Goal: Task Accomplishment & Management: Complete application form

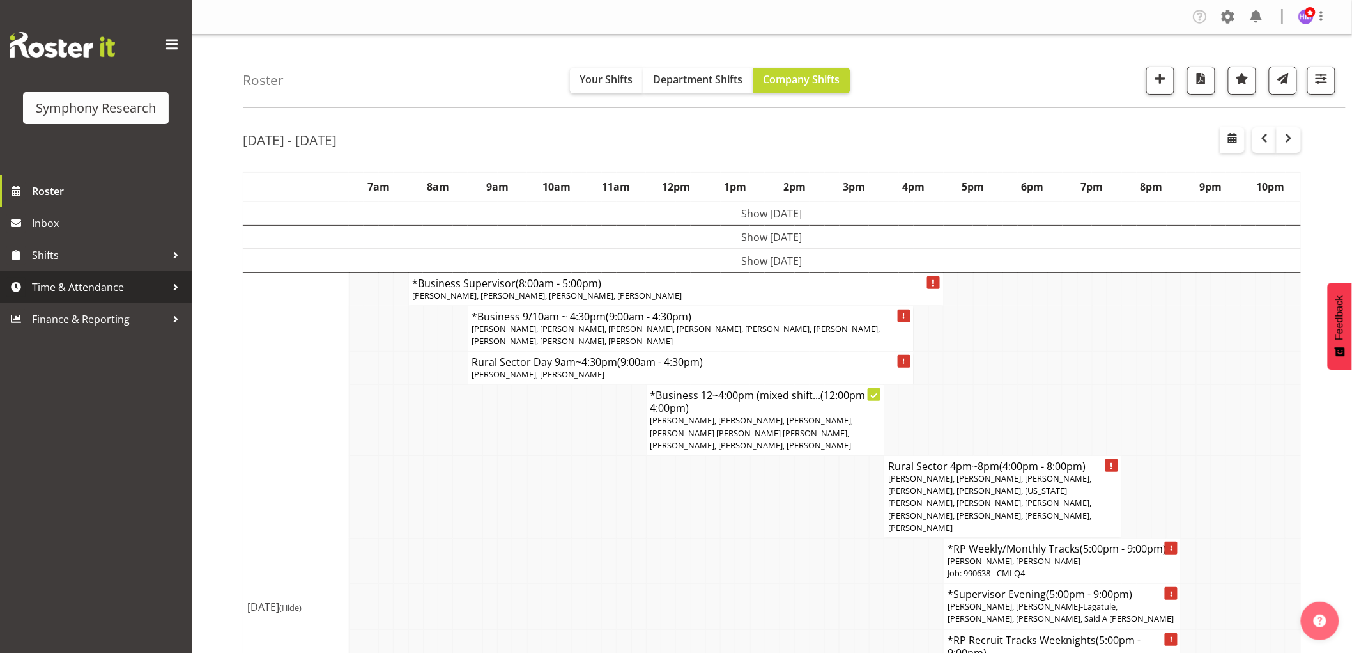
click at [88, 282] on span "Time & Attendance" at bounding box center [99, 286] width 134 height 19
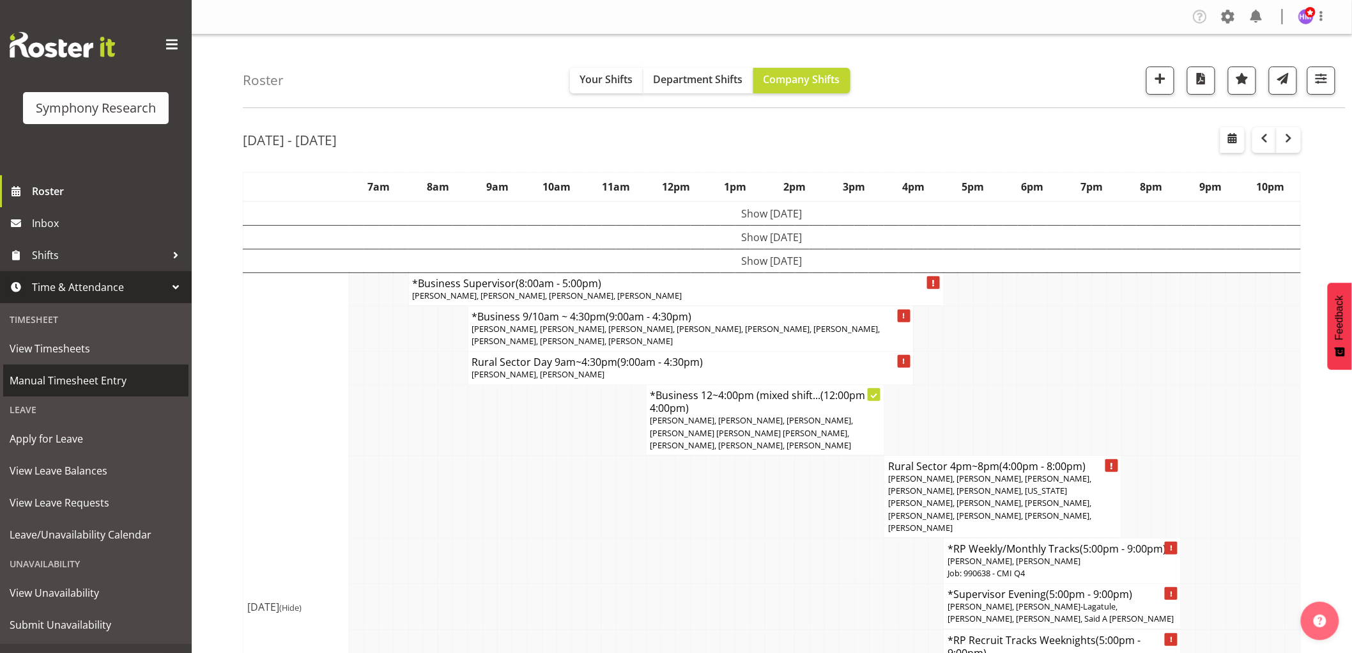
click at [94, 377] on span "Manual Timesheet Entry" at bounding box center [96, 380] width 173 height 19
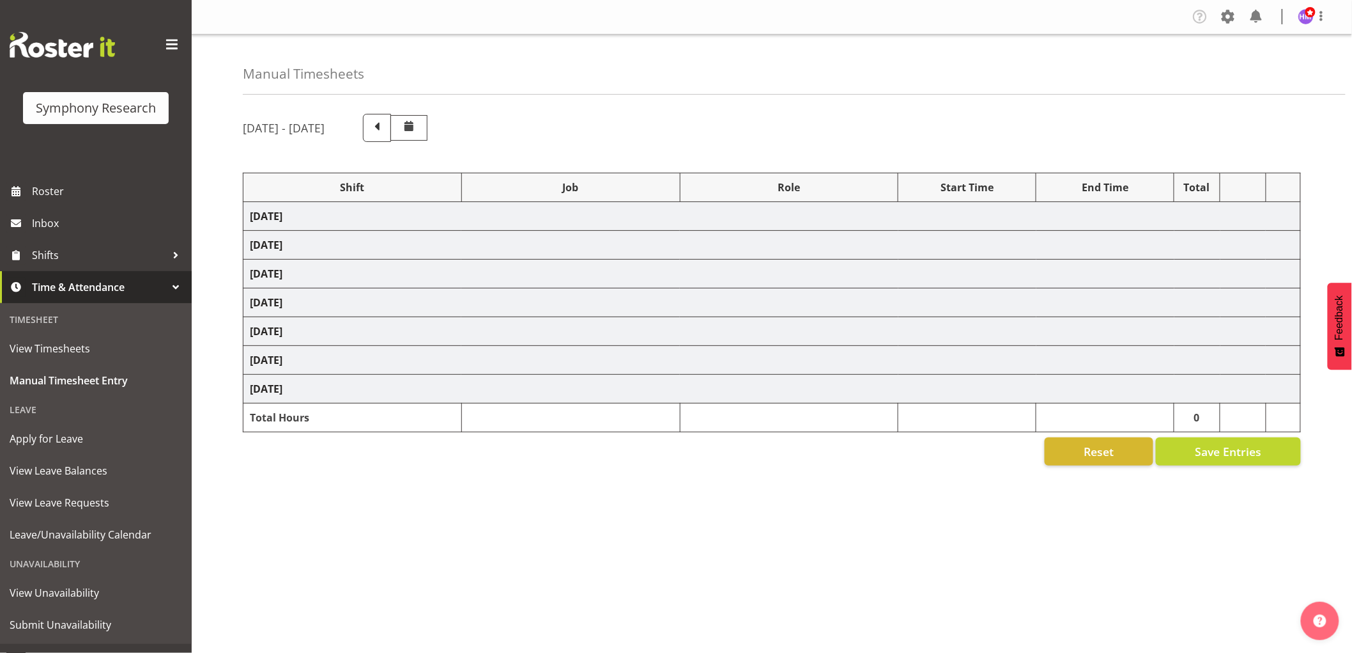
select select "1607"
select select "743"
select select "1607"
select select "10499"
select select "1607"
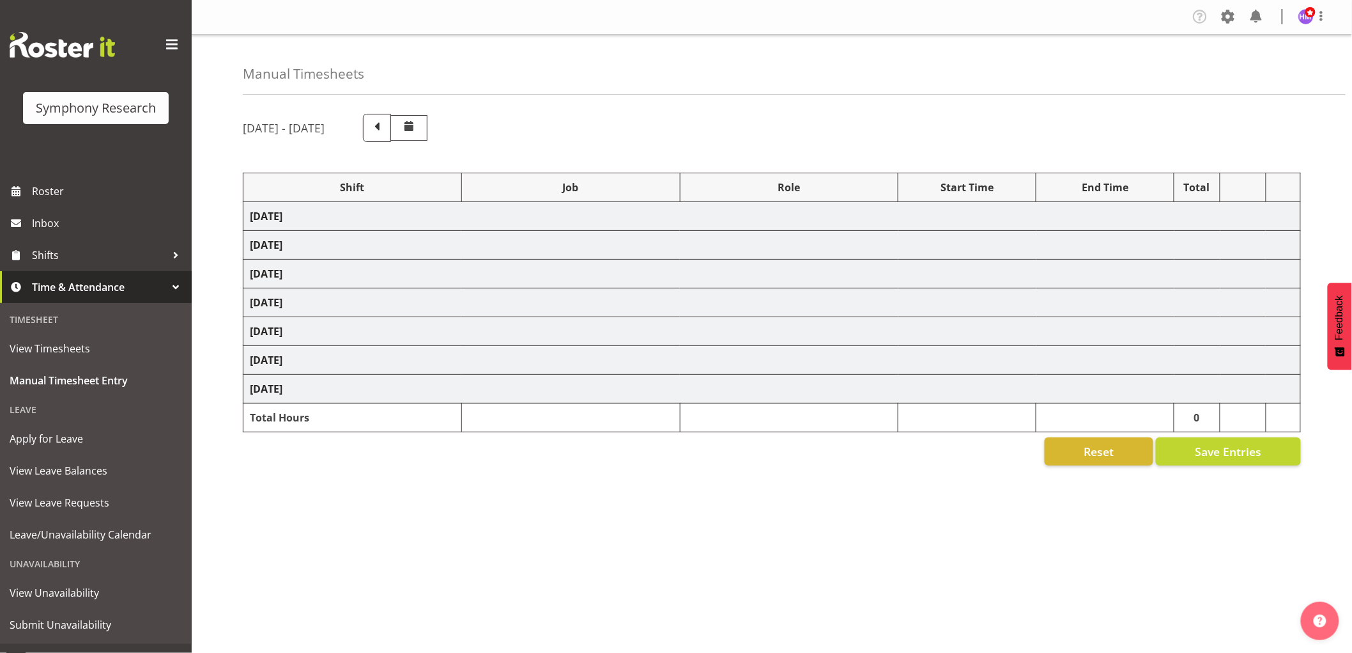
select select "10527"
select select "1607"
select select "10633"
select select "1607"
select select "10575"
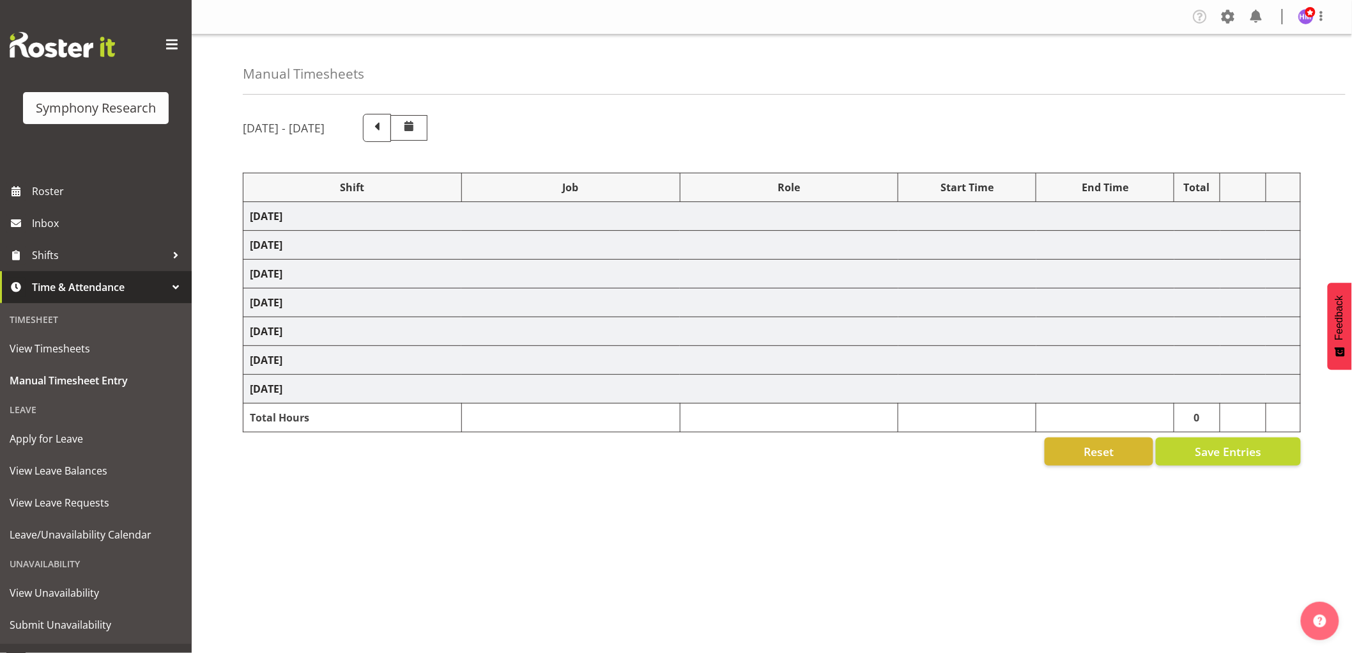
select select "1607"
select select "10587"
select select "47"
select select "1607"
select select "10575"
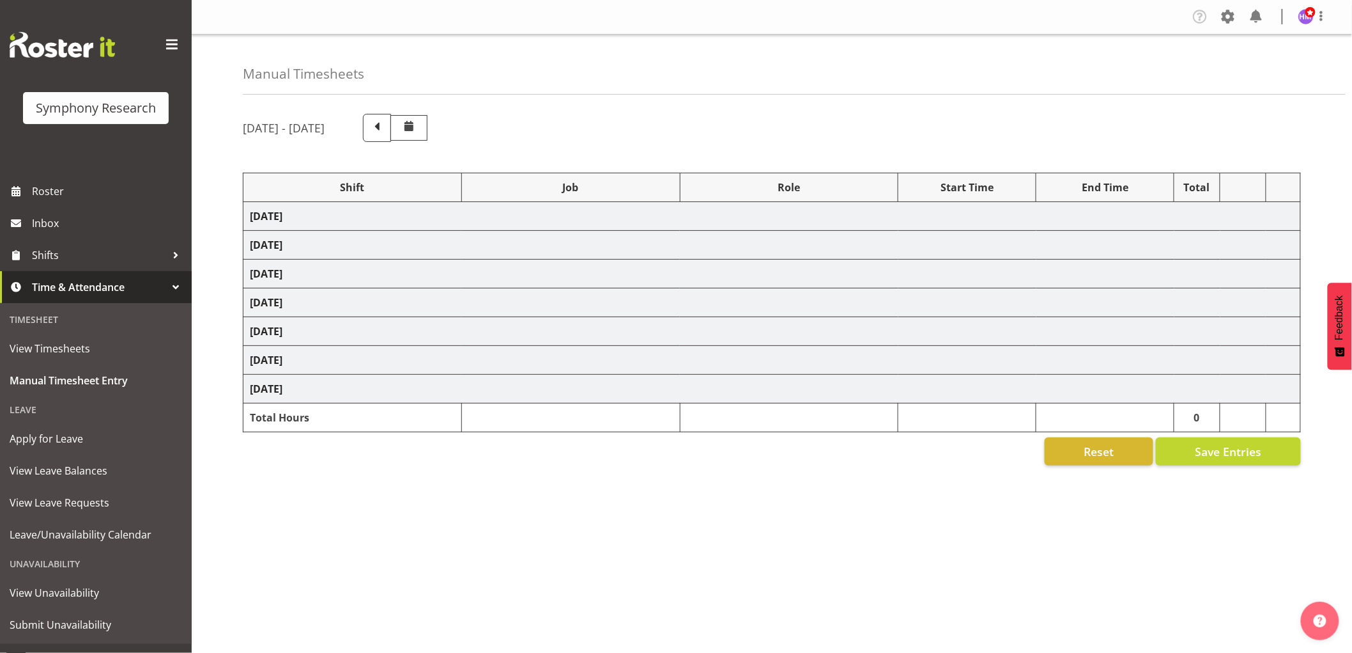
select select "1607"
select select "10631"
select select "1607"
select select "10527"
select select "1607"
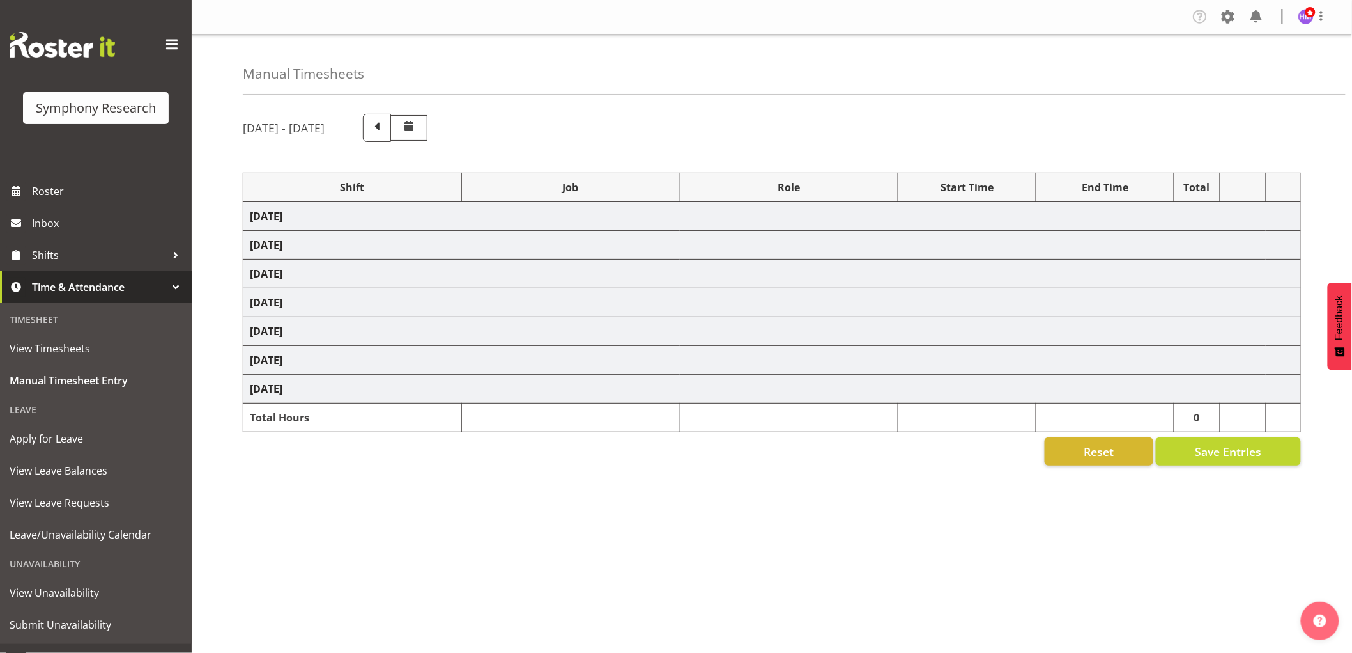
select select "743"
select select "1607"
select select "10499"
select select "1607"
select select "743"
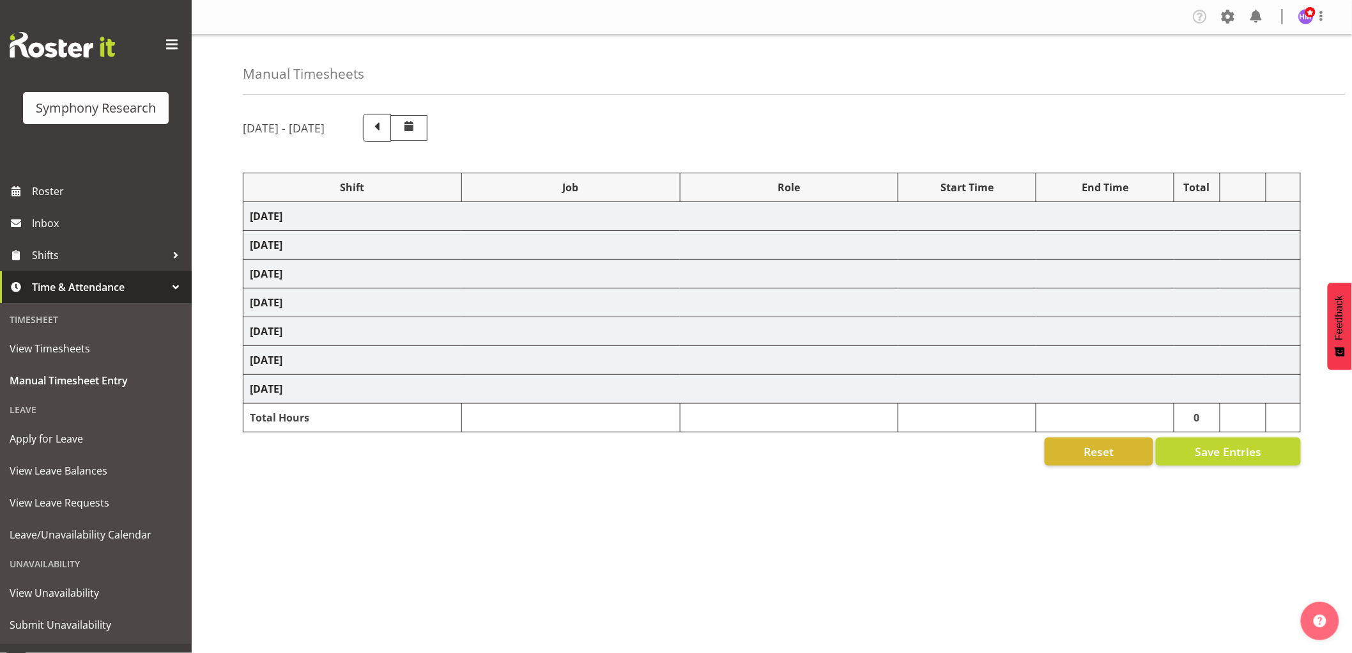
select select "1607"
select select "10631"
select select "1607"
select select "9426"
select select "1607"
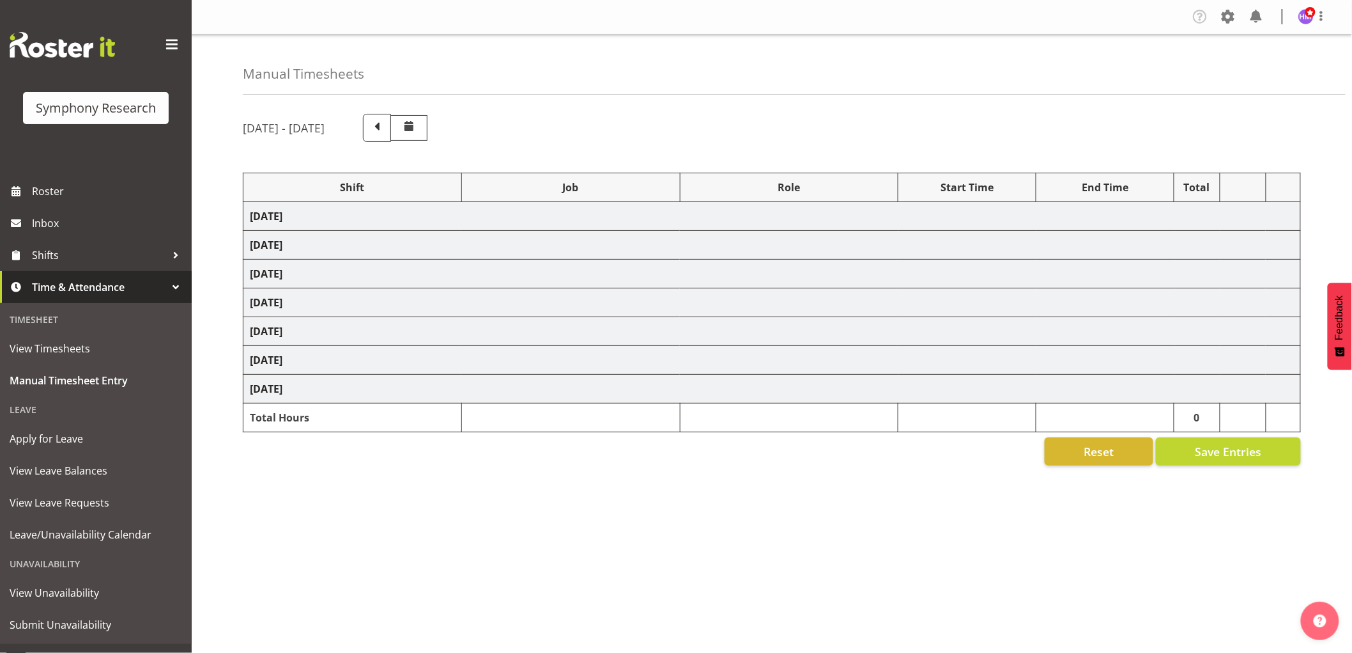
select select "10633"
select select "1607"
select select "10587"
select select "1607"
select select "10527"
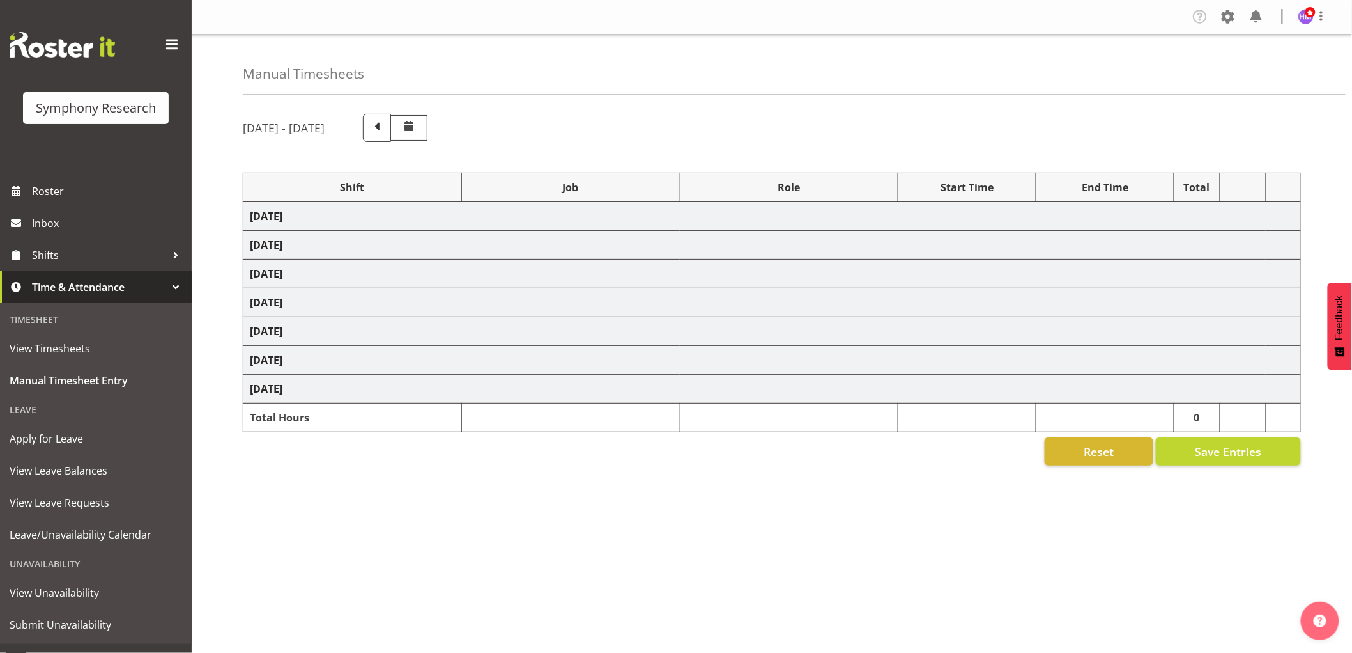
select select "1607"
select select "10499"
select select "1607"
select select "10485"
select select "1607"
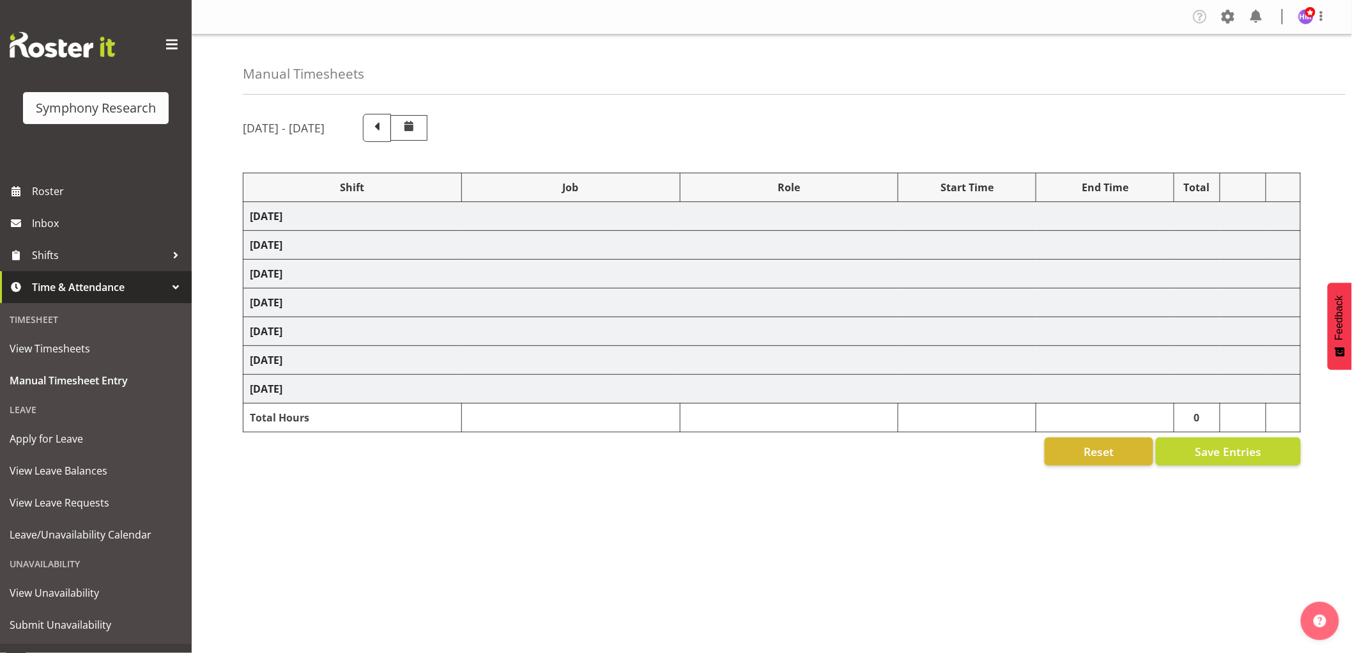
select select "10242"
select select "1607"
select select "743"
select select "1607"
select select "9426"
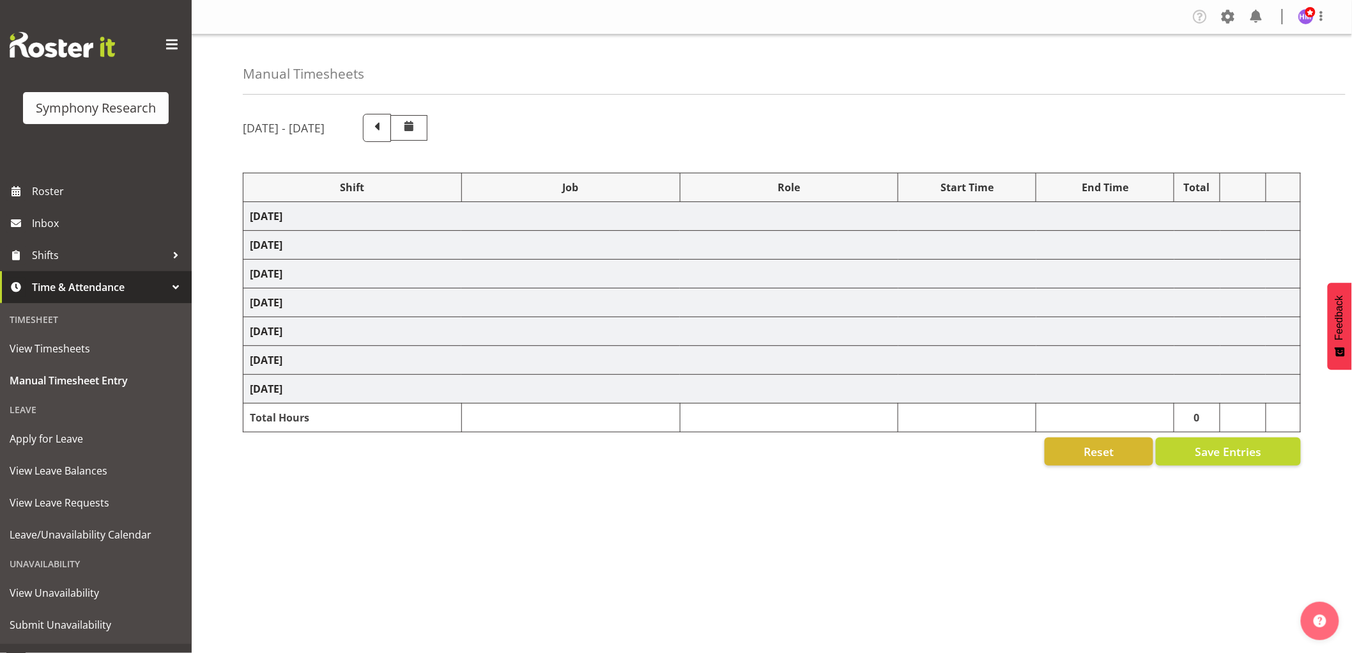
select select "1607"
select select "10633"
select select "1607"
select select "10242"
select select "1607"
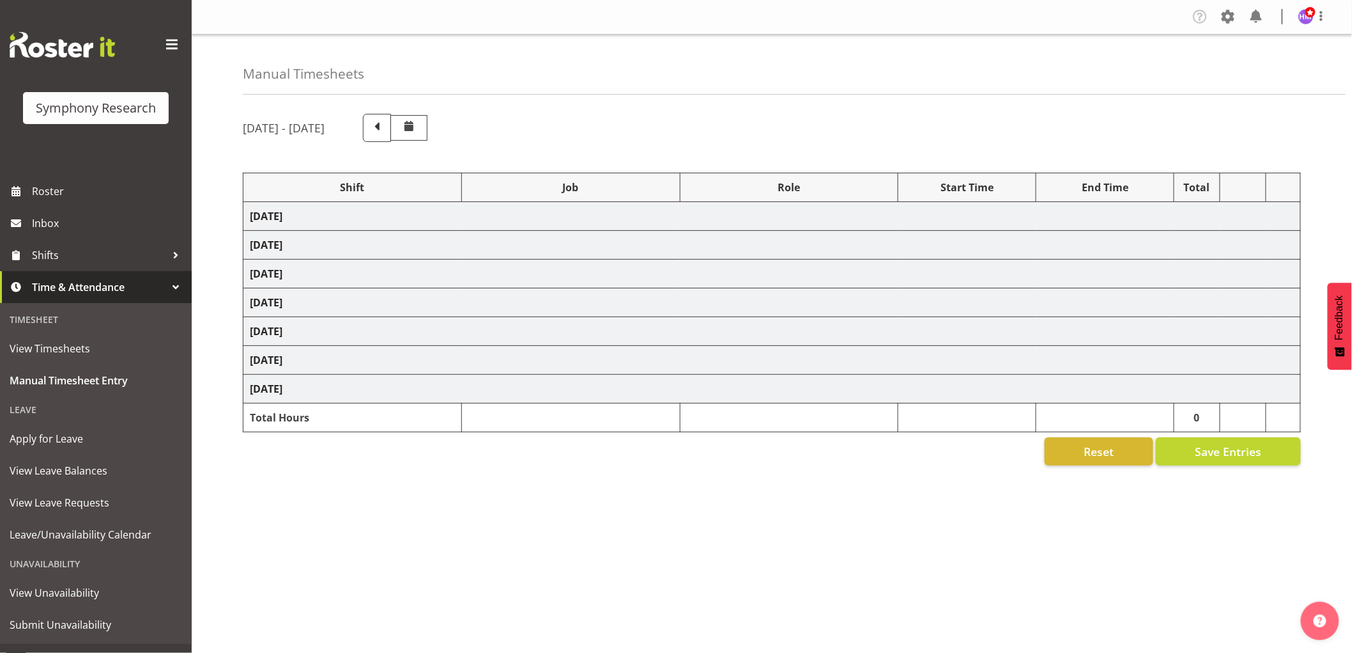
select select "10485"
select select "1607"
select select "10527"
select select "1607"
select select "10499"
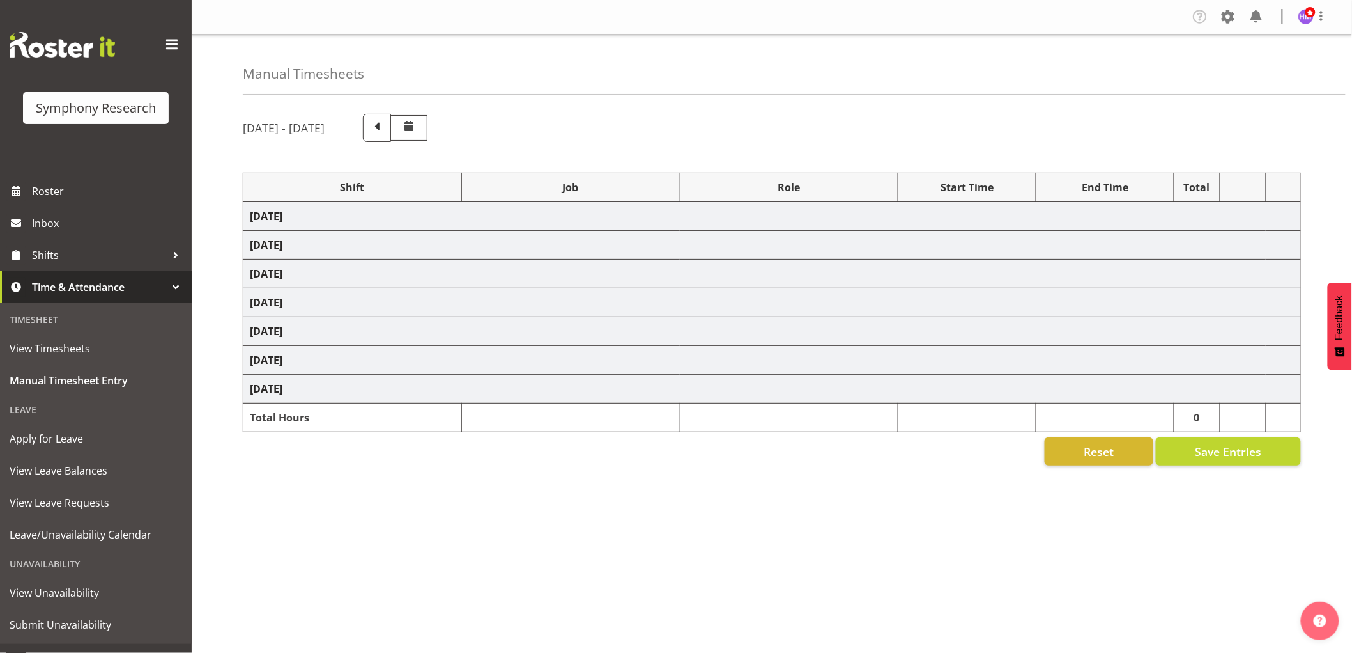
select select "1607"
select select "10587"
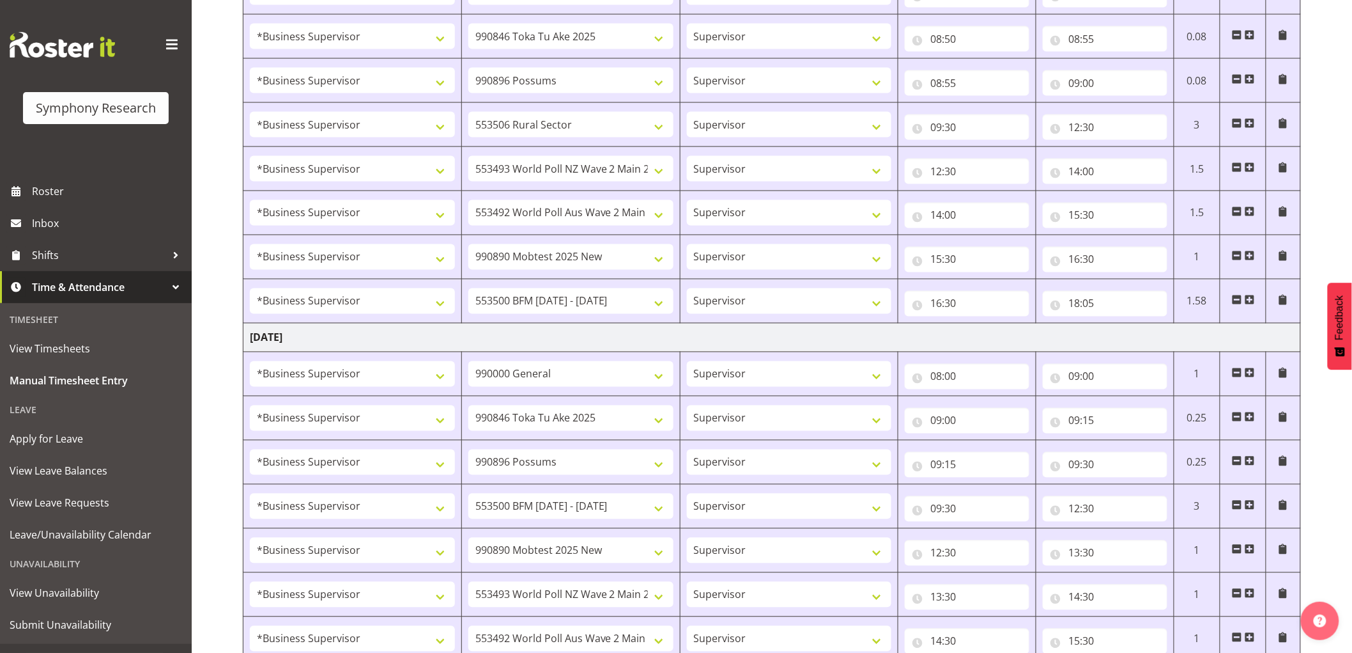
scroll to position [1136, 0]
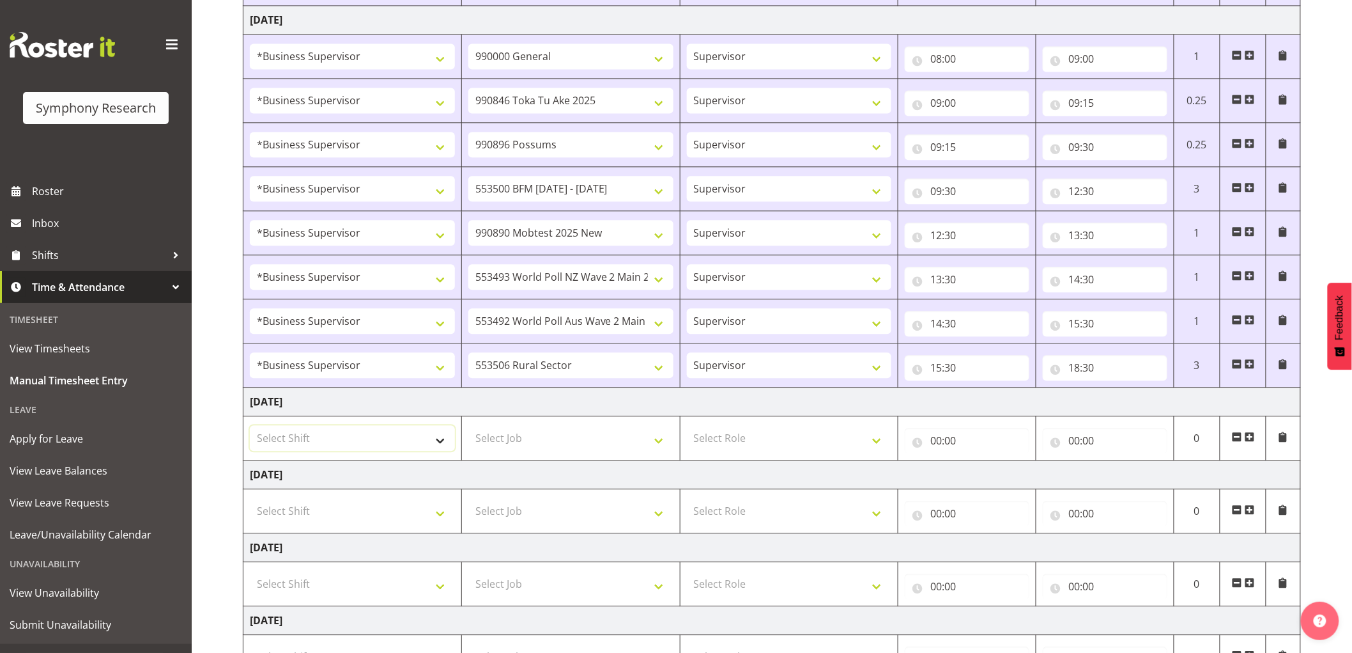
click at [315, 438] on select "Select Shift !!Weekend Residential (Roster IT Shift Label) *Business 9/10am ~ 4…" at bounding box center [352, 438] width 205 height 26
select select "1607"
click at [250, 427] on select "Select Shift !!Weekend Residential (Roster IT Shift Label) *Business 9/10am ~ 4…" at bounding box center [352, 438] width 205 height 26
click at [577, 440] on select "Select Job 550060 IF Admin 553492 World Poll Aus Wave 2 Main 2025 553493 World …" at bounding box center [570, 438] width 205 height 26
select select "743"
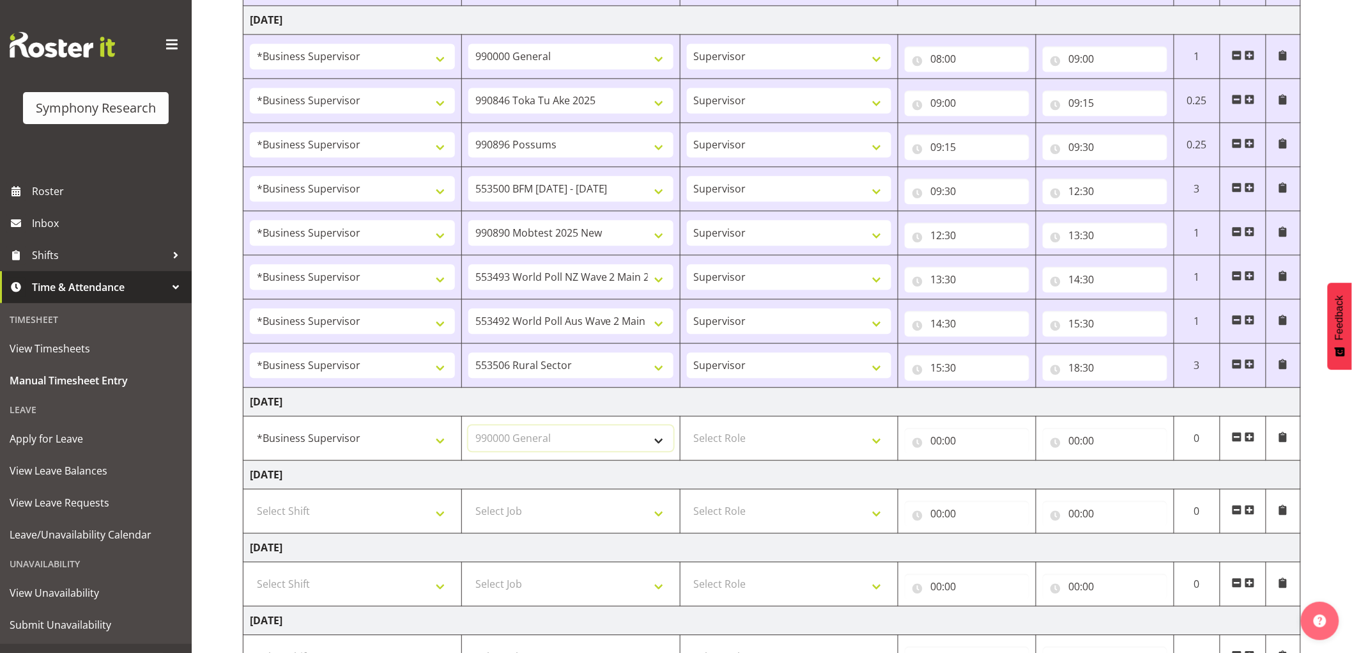
click at [468, 427] on select "Select Job 550060 IF Admin 553492 World Poll Aus Wave 2 Main 2025 553493 World …" at bounding box center [570, 438] width 205 height 26
click at [764, 440] on select "Select Role Supervisor Interviewing Briefing" at bounding box center [789, 438] width 205 height 26
select select "45"
click at [687, 427] on select "Select Role Supervisor Interviewing Briefing" at bounding box center [789, 438] width 205 height 26
click at [927, 435] on input "00:00" at bounding box center [967, 441] width 125 height 26
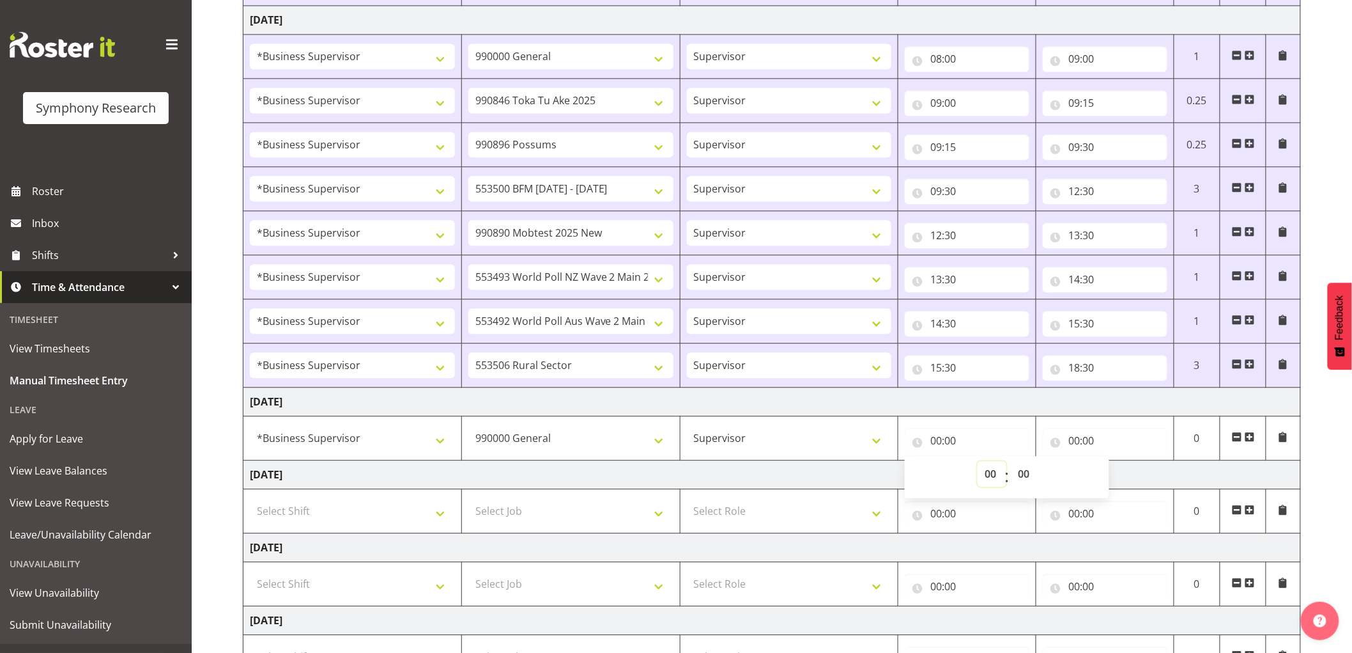
drag, startPoint x: 986, startPoint y: 474, endPoint x: 998, endPoint y: 483, distance: 14.2
click at [993, 475] on select "00 01 02 03 04 05 06 07 08 09 10 11 12 13 14 15 16 17 18 19 20 21 22 23" at bounding box center [992, 474] width 29 height 26
select select "8"
click at [978, 463] on select "00 01 02 03 04 05 06 07 08 09 10 11 12 13 14 15 16 17 18 19 20 21 22 23" at bounding box center [992, 474] width 29 height 26
type input "08:00"
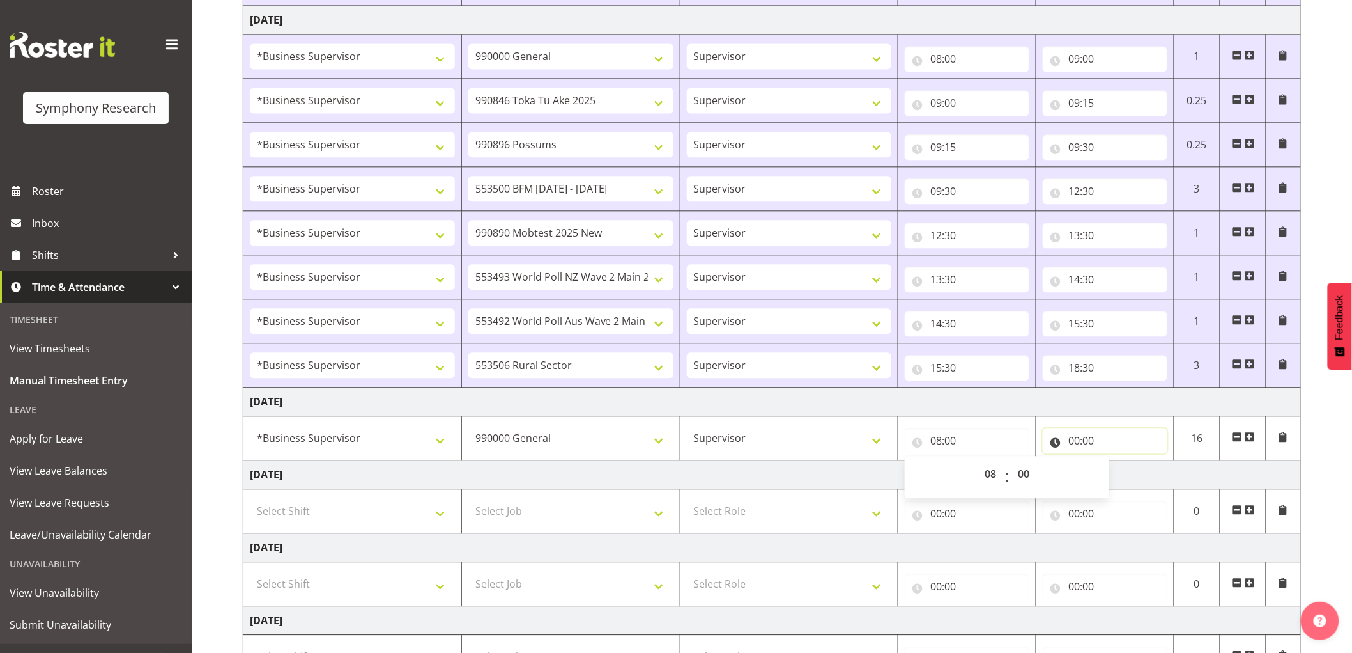
drag, startPoint x: 1075, startPoint y: 438, endPoint x: 1095, endPoint y: 460, distance: 29.9
click at [1075, 438] on input "00:00" at bounding box center [1105, 441] width 125 height 26
click at [1129, 477] on select "00 01 02 03 04 05 06 07 08 09 10 11 12 13 14 15 16 17 18 19 20 21 22 23" at bounding box center [1130, 474] width 29 height 26
select select "9"
click at [1116, 463] on select "00 01 02 03 04 05 06 07 08 09 10 11 12 13 14 15 16 17 18 19 20 21 22 23" at bounding box center [1130, 474] width 29 height 26
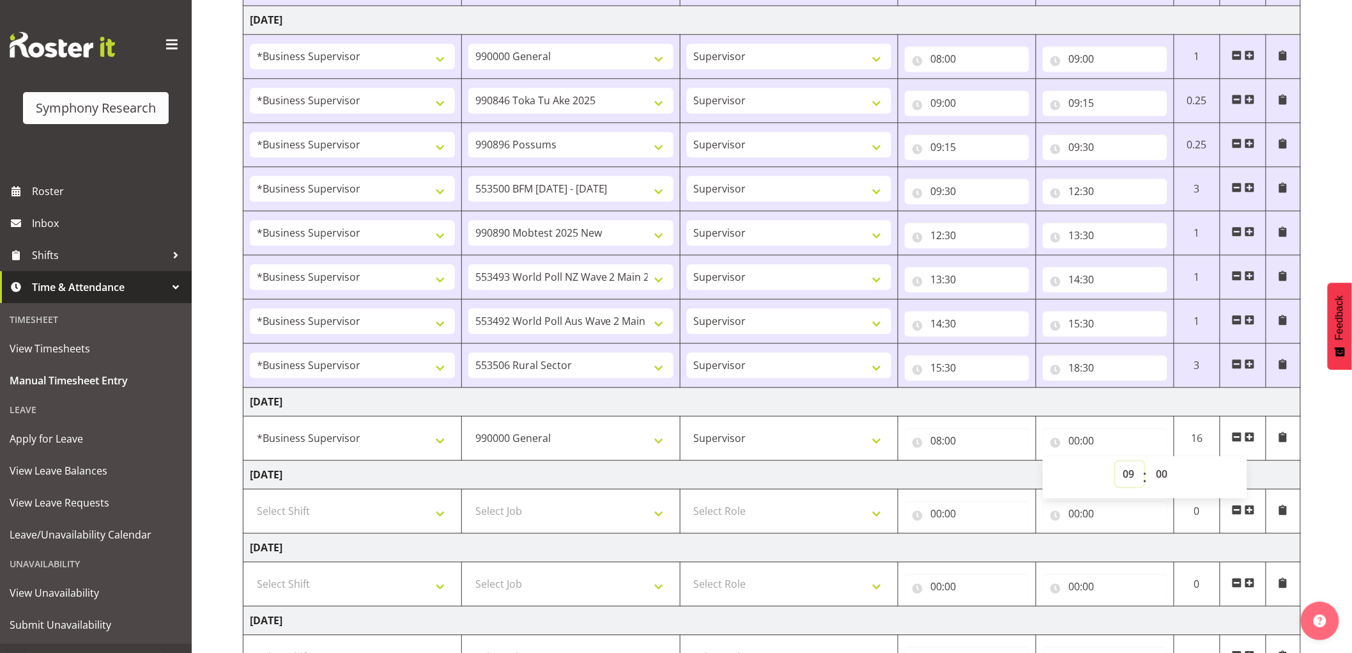
type input "09:00"
click at [1254, 436] on span at bounding box center [1250, 436] width 10 height 10
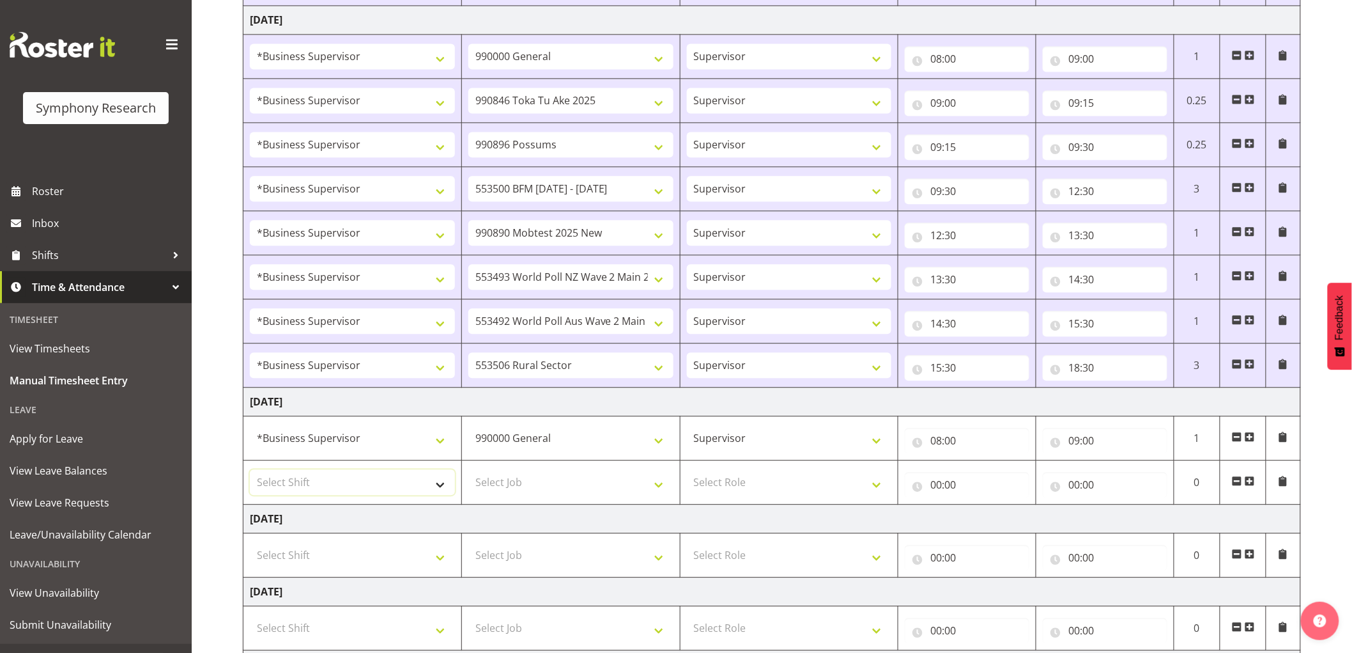
drag, startPoint x: 254, startPoint y: 490, endPoint x: 249, endPoint y: 513, distance: 23.6
click at [254, 490] on select "Select Shift !!Weekend Residential (Roster IT Shift Label) *Business 9/10am ~ 4…" at bounding box center [352, 482] width 205 height 26
select select "1607"
click at [250, 471] on select "Select Shift !!Weekend Residential (Roster IT Shift Label) *Business 9/10am ~ 4…" at bounding box center [352, 482] width 205 height 26
click at [591, 483] on select "Select Job 550060 IF Admin 553492 World Poll Aus Wave 2 Main 2025 553493 World …" at bounding box center [570, 482] width 205 height 26
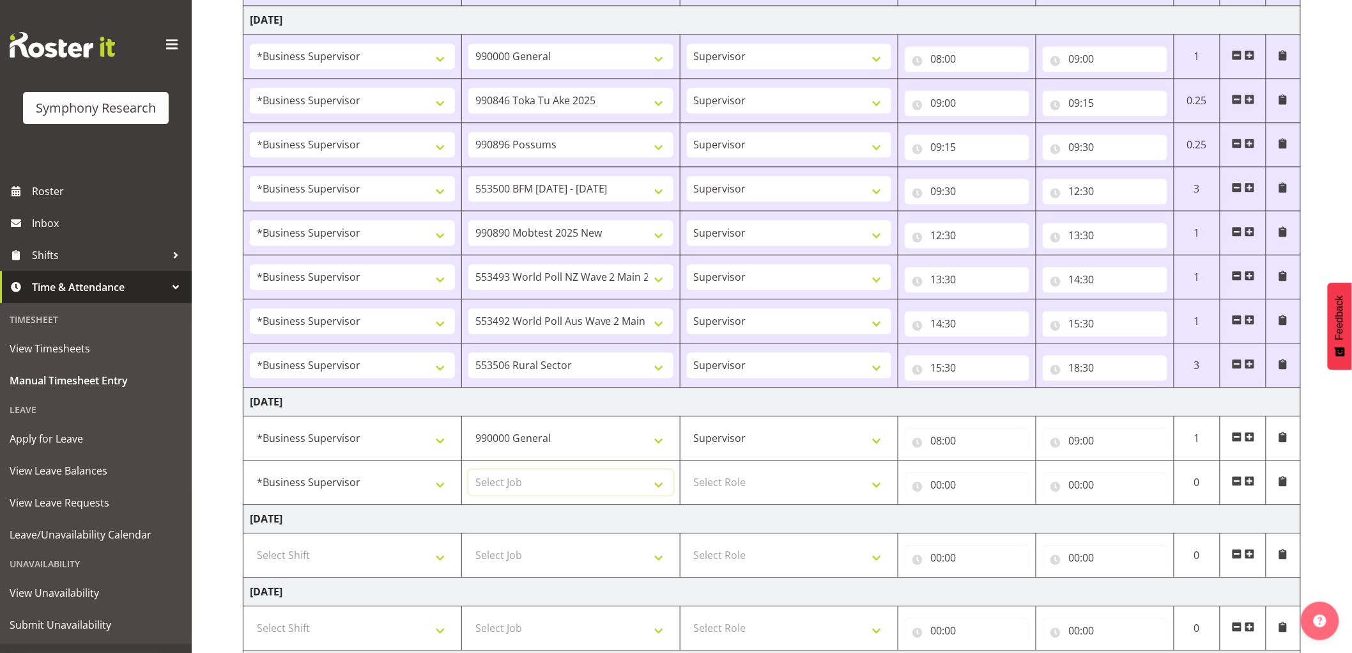
select select "9426"
click at [468, 471] on select "Select Job 550060 IF Admin 553492 World Poll Aus Wave 2 Main 2025 553493 World …" at bounding box center [570, 482] width 205 height 26
drag, startPoint x: 764, startPoint y: 481, endPoint x: 762, endPoint y: 495, distance: 14.8
click at [764, 481] on select "Select Role Supervisor Interviewing Briefing" at bounding box center [789, 482] width 205 height 26
select select "45"
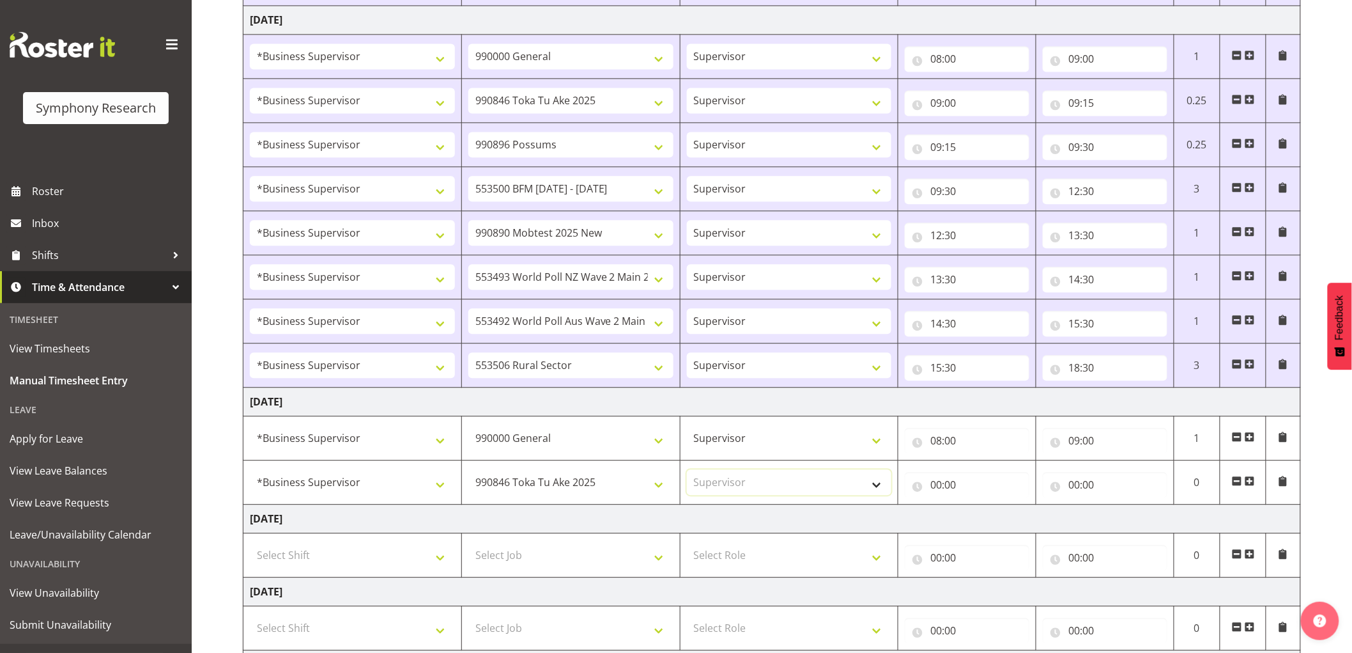
click at [687, 471] on select "Select Role Supervisor Interviewing Briefing" at bounding box center [789, 482] width 205 height 26
click at [943, 490] on input "00:00" at bounding box center [967, 485] width 125 height 26
click at [989, 519] on select "00 01 02 03 04 05 06 07 08 09 10 11 12 13 14 15 16 17 18 19 20 21 22 23" at bounding box center [992, 518] width 29 height 26
select select "9"
click at [978, 507] on select "00 01 02 03 04 05 06 07 08 09 10 11 12 13 14 15 16 17 18 19 20 21 22 23" at bounding box center [992, 518] width 29 height 26
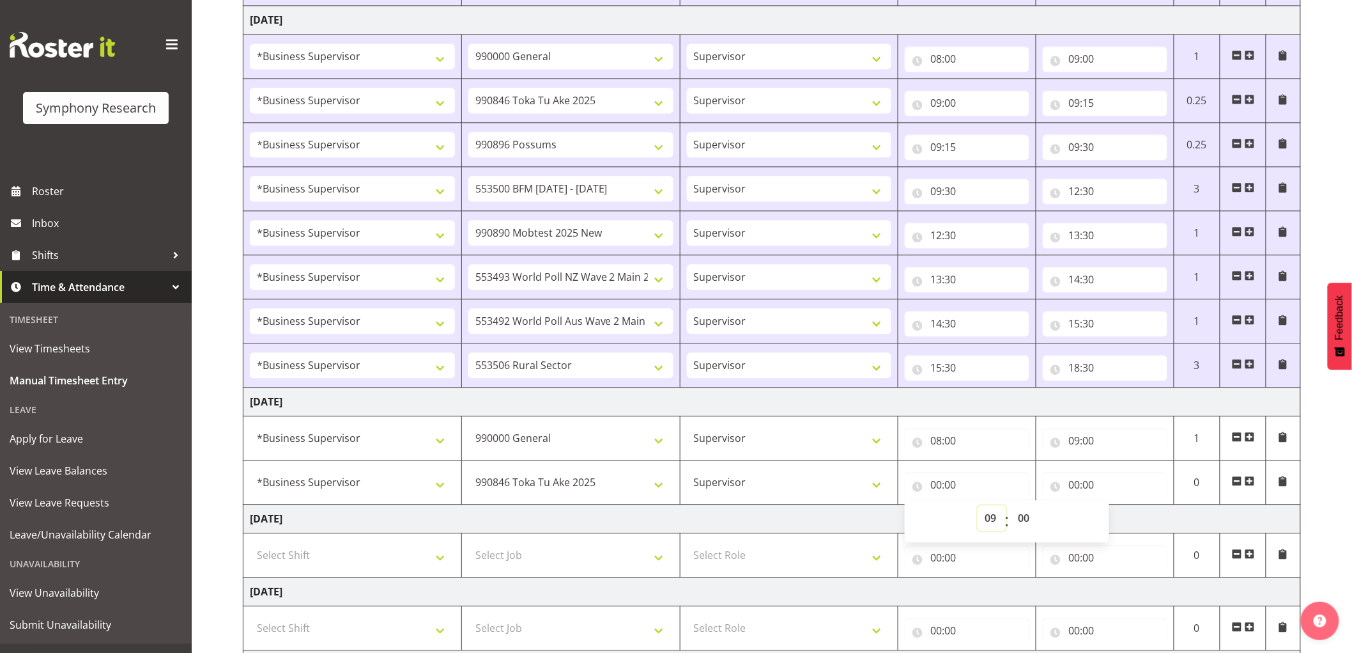
type input "09:00"
click at [1072, 488] on input "00:00" at bounding box center [1105, 485] width 125 height 26
drag, startPoint x: 1134, startPoint y: 514, endPoint x: 1138, endPoint y: 520, distance: 7.1
click at [1136, 514] on select "00 01 02 03 04 05 06 07 08 09 10 11 12 13 14 15 16 17 18 19 20 21 22 23" at bounding box center [1130, 518] width 29 height 26
select select "9"
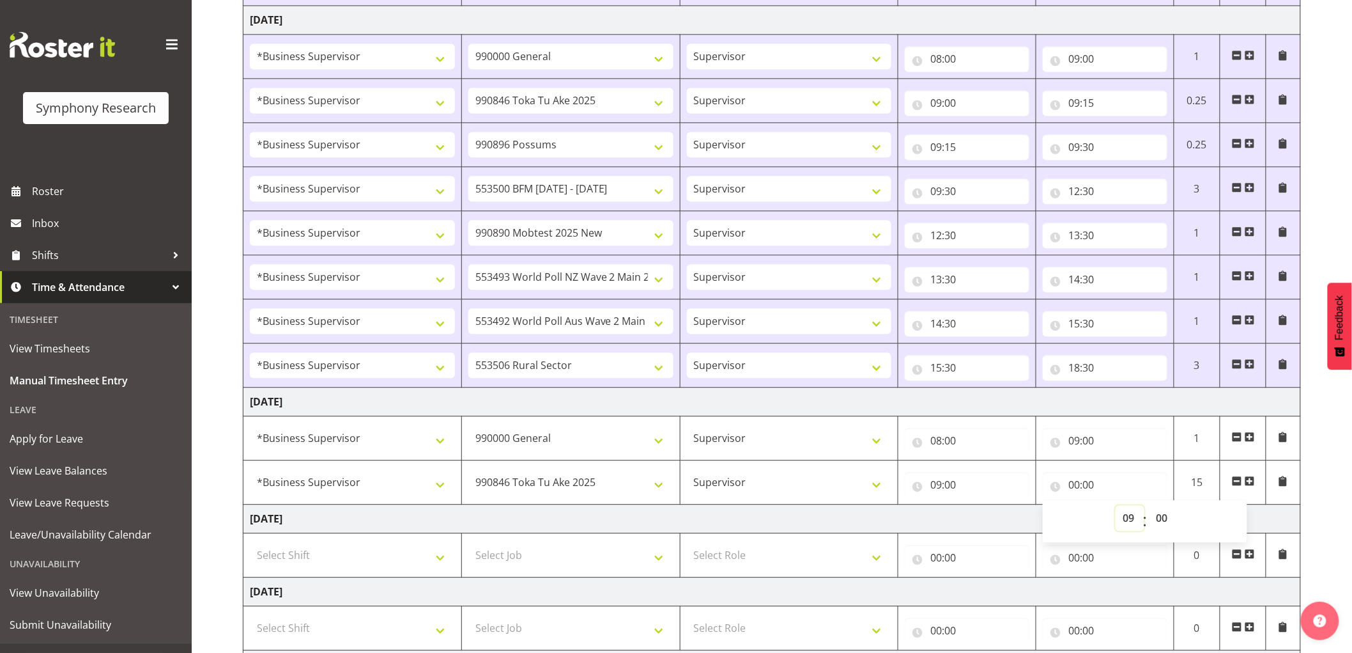
click at [1116, 507] on select "00 01 02 03 04 05 06 07 08 09 10 11 12 13 14 15 16 17 18 19 20 21 22 23" at bounding box center [1130, 518] width 29 height 26
type input "09:00"
click at [1178, 520] on select "00 01 02 03 04 05 06 07 08 09 10 11 12 13 14 15 16 17 18 19 20 21 22 23 24 25 2…" at bounding box center [1163, 518] width 29 height 26
select select "10"
click at [1149, 507] on select "00 01 02 03 04 05 06 07 08 09 10 11 12 13 14 15 16 17 18 19 20 21 22 23 24 25 2…" at bounding box center [1163, 518] width 29 height 26
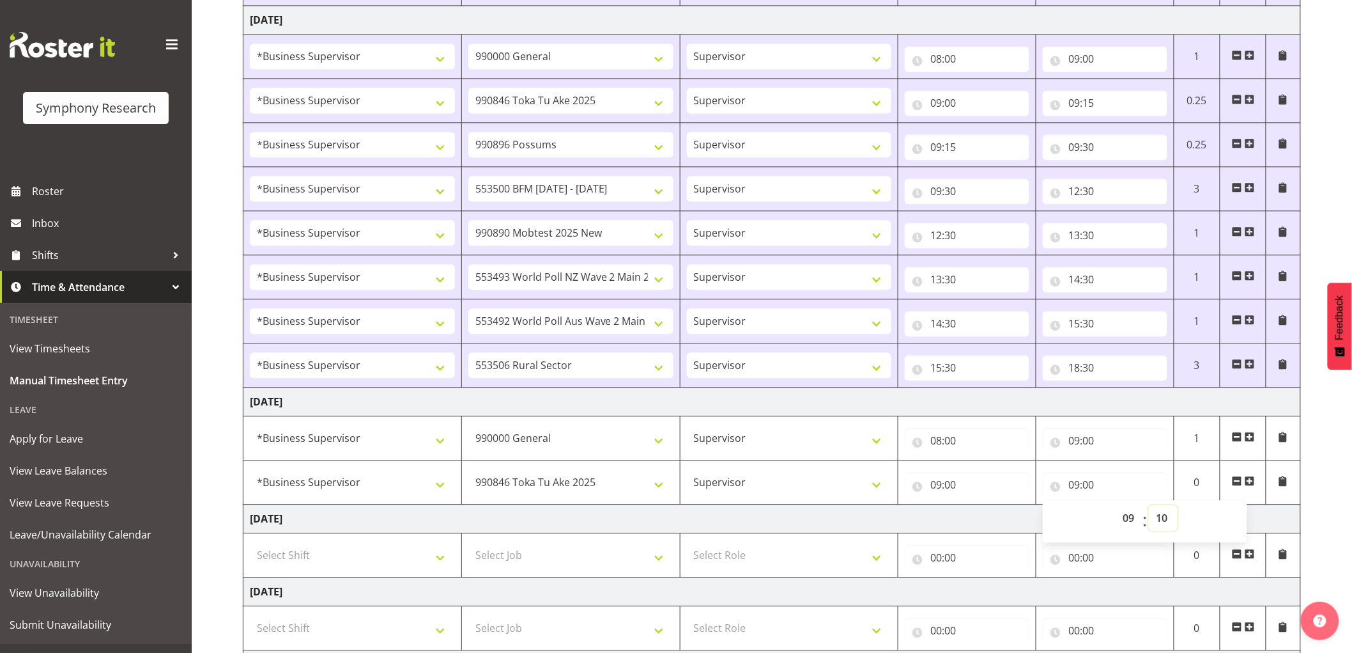
type input "09:10"
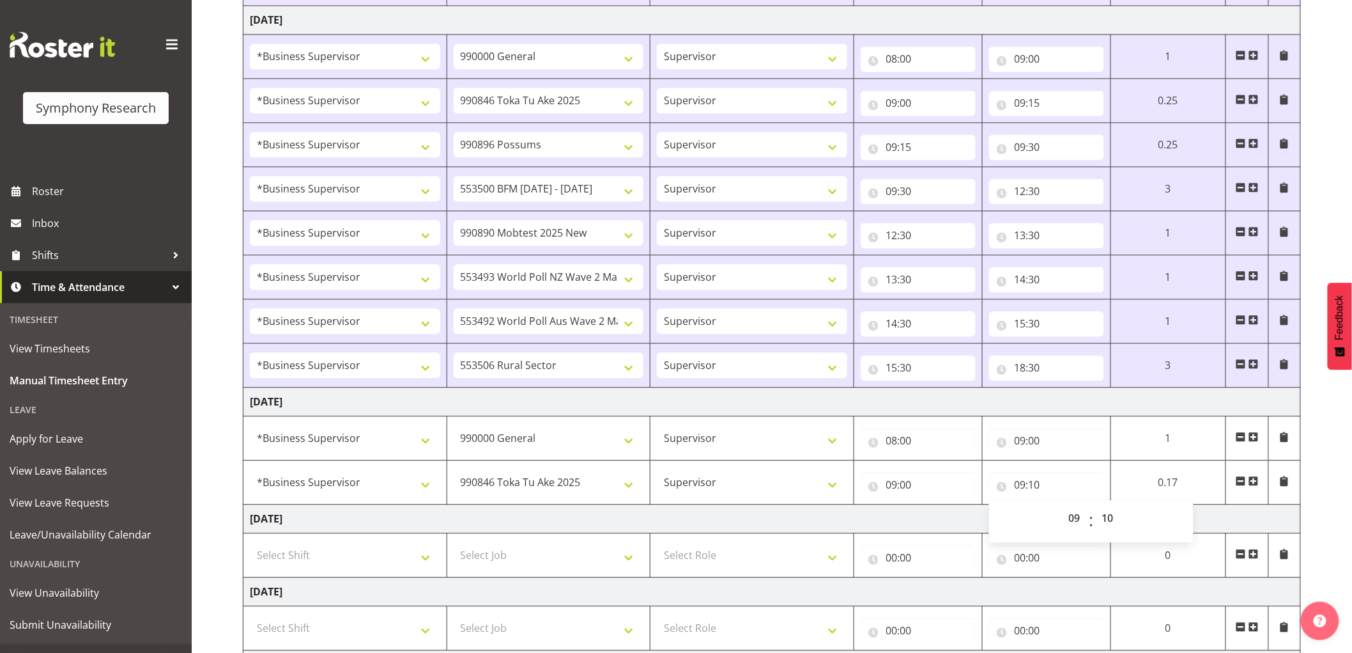
click at [1256, 482] on span at bounding box center [1254, 480] width 10 height 10
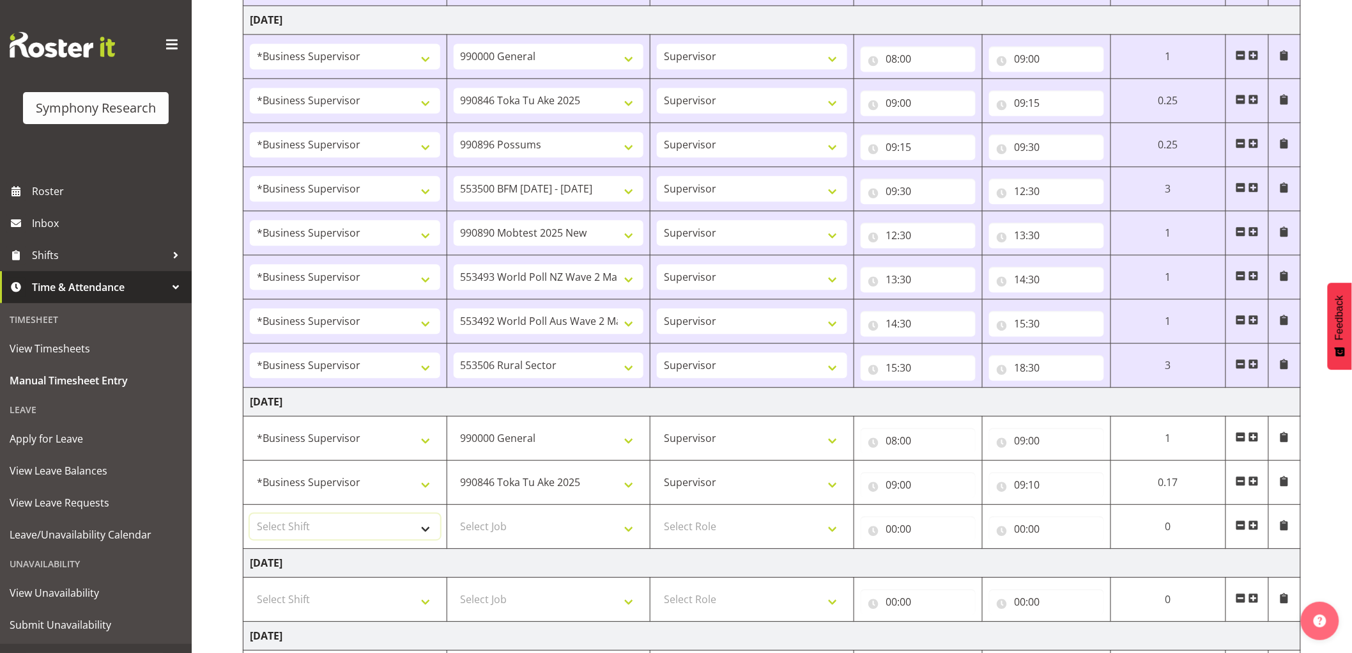
drag, startPoint x: 321, startPoint y: 539, endPoint x: 328, endPoint y: 533, distance: 10.0
click at [321, 539] on select "Select Shift !!Weekend Residential (Roster IT Shift Label) *Business 9/10am ~ 4…" at bounding box center [345, 526] width 190 height 26
select select "1607"
click at [250, 515] on select "Select Shift !!Weekend Residential (Roster IT Shift Label) *Business 9/10am ~ 4…" at bounding box center [345, 526] width 190 height 26
click at [541, 545] on td "Select Job 550060 IF Admin 553492 World Poll Aus Wave 2 Main 2025 553493 World …" at bounding box center [549, 526] width 204 height 44
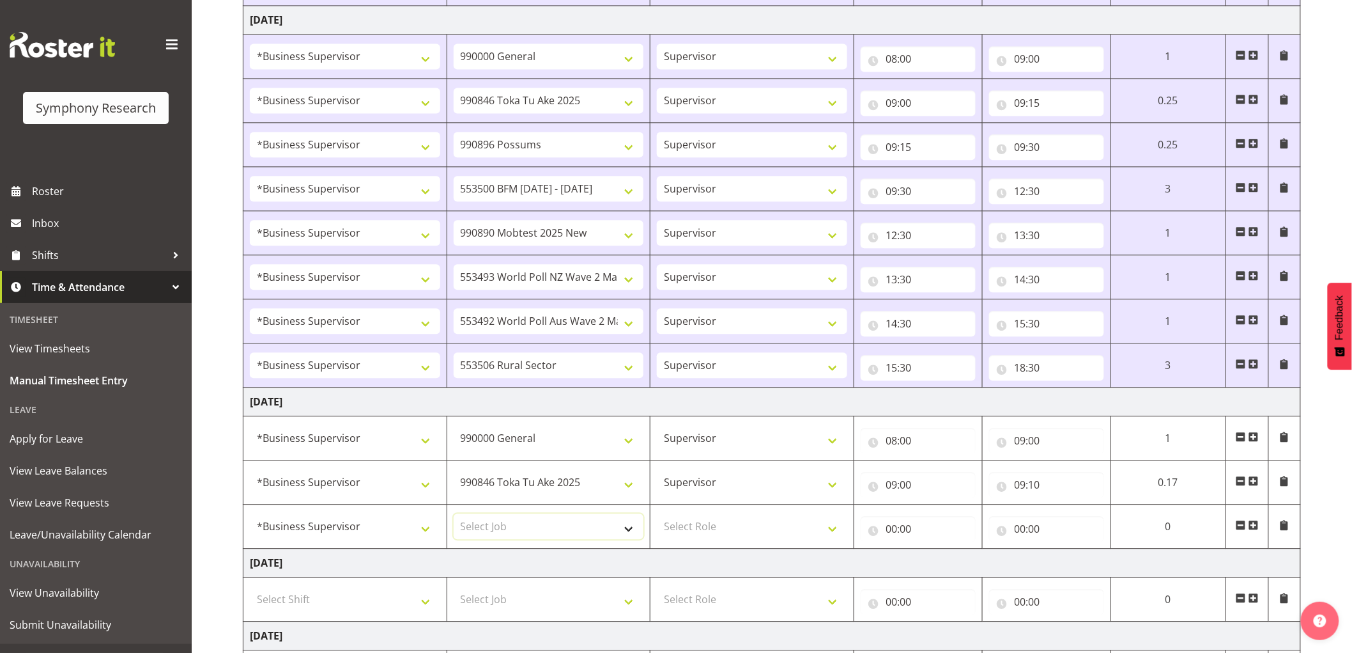
click at [541, 537] on select "Select Job 550060 IF Admin 553492 World Poll Aus Wave 2 Main 2025 553493 World …" at bounding box center [549, 526] width 190 height 26
select select "10633"
click at [454, 515] on select "Select Job 550060 IF Admin 553492 World Poll Aus Wave 2 Main 2025 553493 World …" at bounding box center [549, 526] width 190 height 26
click at [701, 541] on td "Select Role Supervisor Interviewing Briefing" at bounding box center [753, 526] width 204 height 44
drag, startPoint x: 716, startPoint y: 522, endPoint x: 716, endPoint y: 529, distance: 7.0
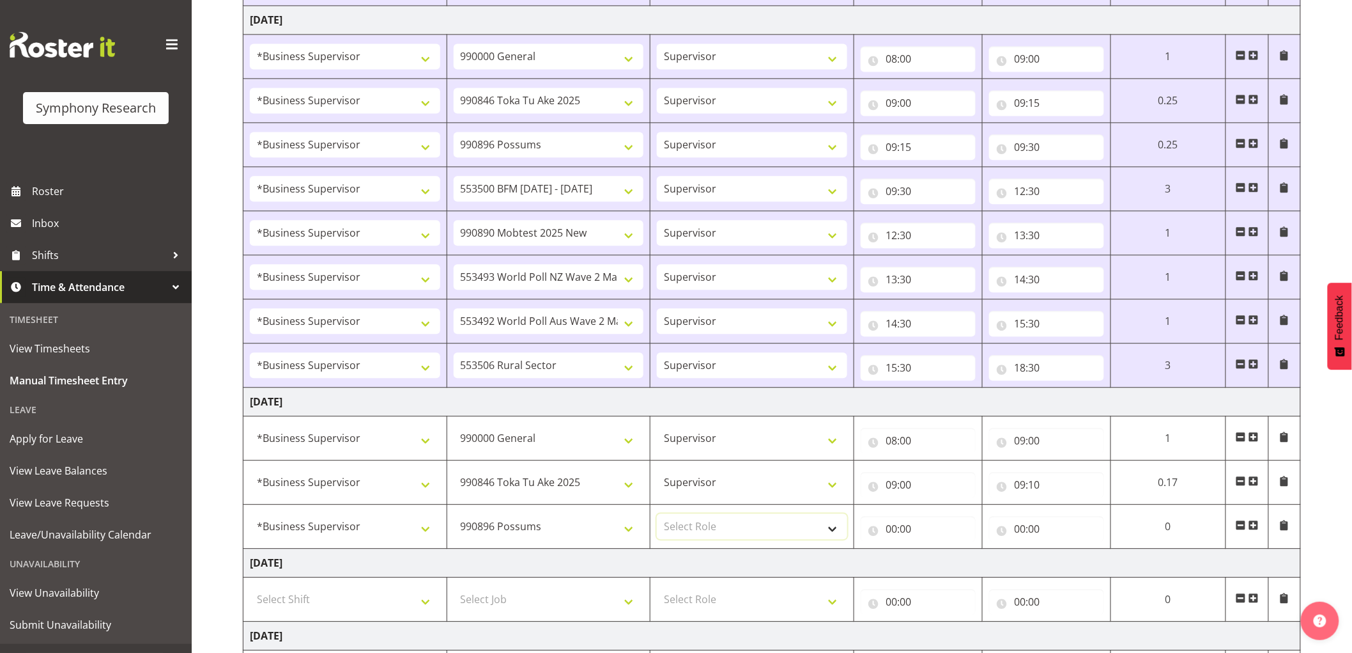
click at [716, 522] on select "Select Role Supervisor Interviewing Briefing" at bounding box center [752, 526] width 190 height 26
select select "45"
click at [657, 515] on select "Select Role Supervisor Interviewing Briefing" at bounding box center [752, 526] width 190 height 26
click at [898, 529] on input "00:00" at bounding box center [918, 529] width 115 height 26
click at [929, 558] on div "00 01 02 03 04 05 06 07 08 09 10 11 12 13 14 15 16 17 18 19 20 21 22 23 : 00 01…" at bounding box center [963, 565] width 205 height 32
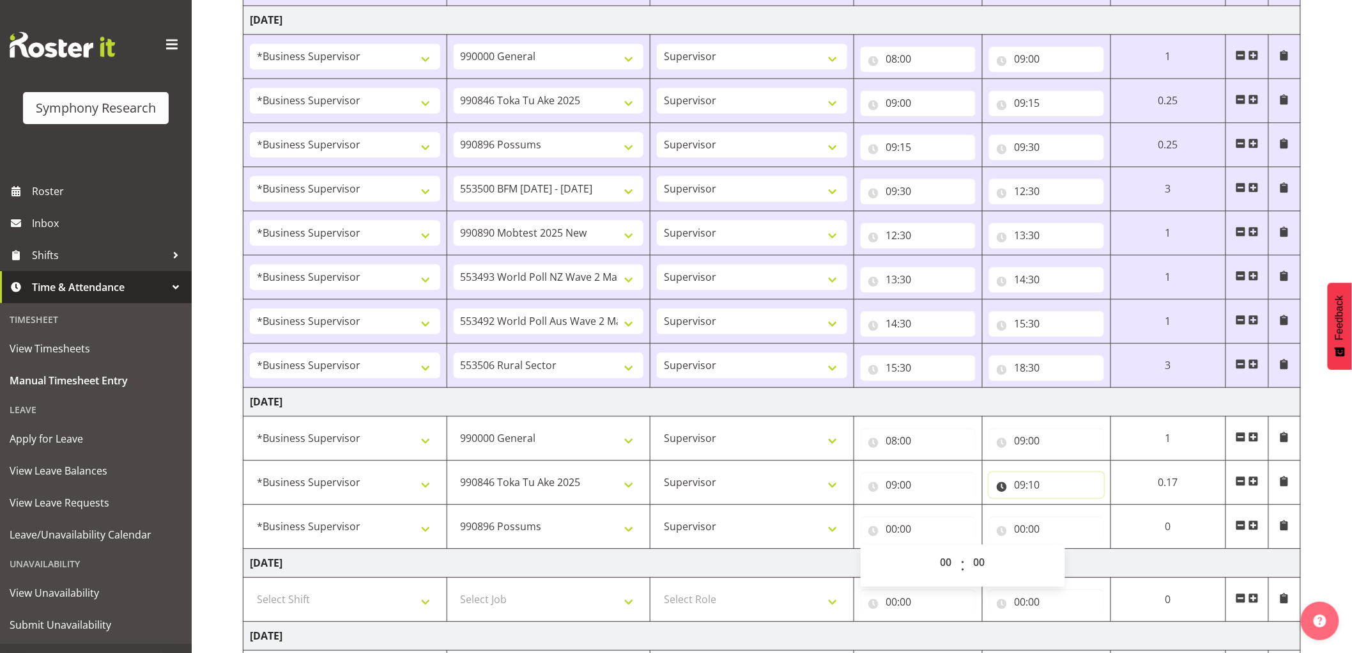
click at [1035, 481] on input "09:10" at bounding box center [1046, 485] width 115 height 26
click at [1106, 521] on select "00 01 02 03 04 05 06 07 08 09 10 11 12 13 14 15 16 17 18 19 20 21 22 23 24 25 2…" at bounding box center [1109, 518] width 29 height 26
select select "15"
click at [1124, 507] on select "00 01 02 03 04 05 06 07 08 09 10 11 12 13 14 15 16 17 18 19 20 21 22 23 24 25 2…" at bounding box center [1109, 518] width 29 height 26
type input "09:15"
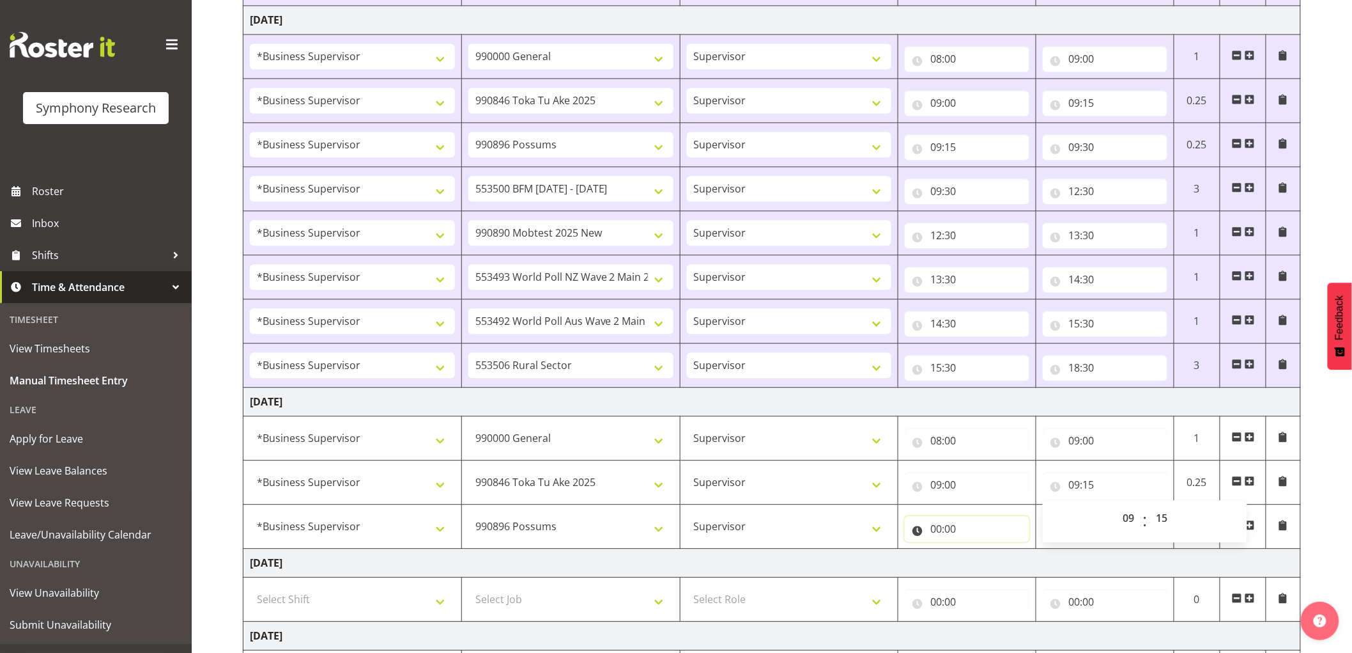
click at [937, 527] on input "00:00" at bounding box center [967, 529] width 125 height 26
drag, startPoint x: 994, startPoint y: 561, endPoint x: 997, endPoint y: 576, distance: 15.7
click at [996, 562] on select "00 01 02 03 04 05 06 07 08 09 10 11 12 13 14 15 16 17 18 19 20 21 22 23" at bounding box center [992, 562] width 29 height 26
select select "9"
click at [978, 551] on select "00 01 02 03 04 05 06 07 08 09 10 11 12 13 14 15 16 17 18 19 20 21 22 23" at bounding box center [992, 562] width 29 height 26
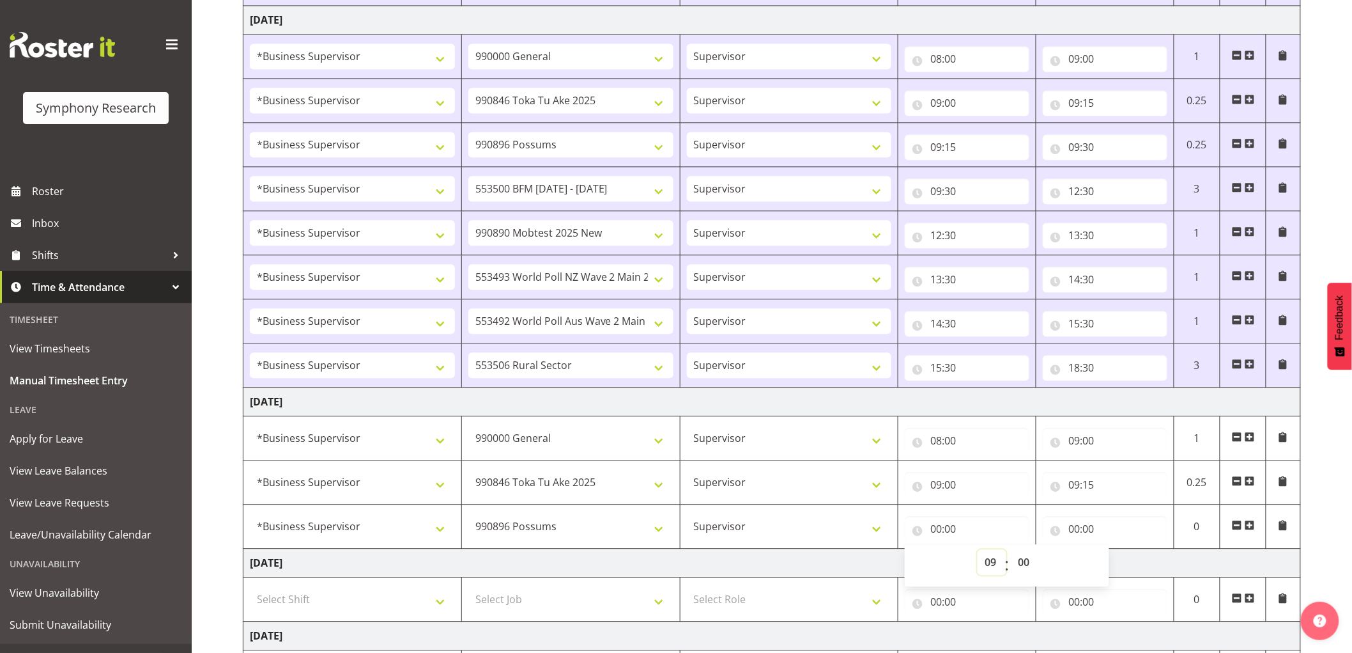
type input "09:00"
click at [1042, 564] on div "00 01 02 03 04 05 06 07 08 09 10 11 12 13 14 15 16 17 18 19 20 21 22 23 : 00 01…" at bounding box center [1007, 565] width 205 height 32
click at [1033, 563] on select "00 01 02 03 04 05 06 07 08 09 10 11 12 13 14 15 16 17 18 19 20 21 22 23 24 25 2…" at bounding box center [1025, 562] width 29 height 26
select select "15"
click at [1011, 551] on select "00 01 02 03 04 05 06 07 08 09 10 11 12 13 14 15 16 17 18 19 20 21 22 23 24 25 2…" at bounding box center [1025, 562] width 29 height 26
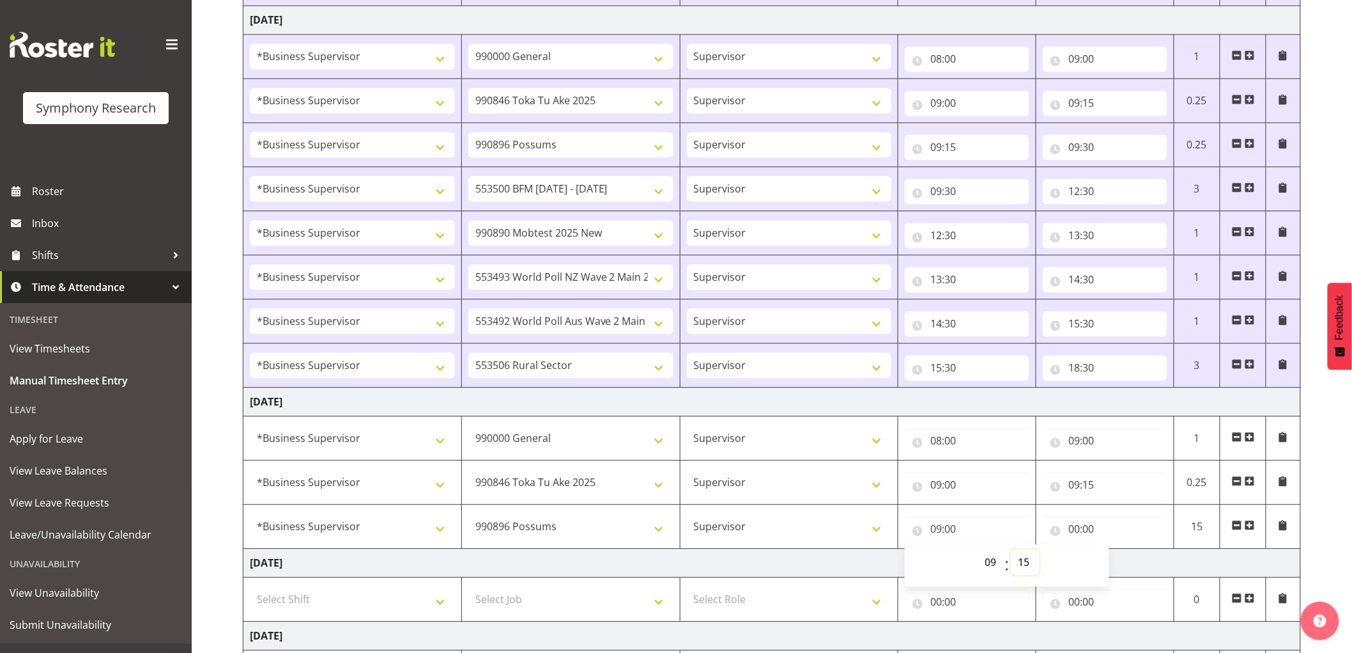
type input "09:15"
click at [1075, 534] on input "00:00" at bounding box center [1105, 529] width 125 height 26
drag, startPoint x: 1134, startPoint y: 560, endPoint x: 1128, endPoint y: 582, distance: 22.5
click at [1134, 560] on select "00 01 02 03 04 05 06 07 08 09 10 11 12 13 14 15 16 17 18 19 20 21 22 23" at bounding box center [1130, 562] width 29 height 26
select select "9"
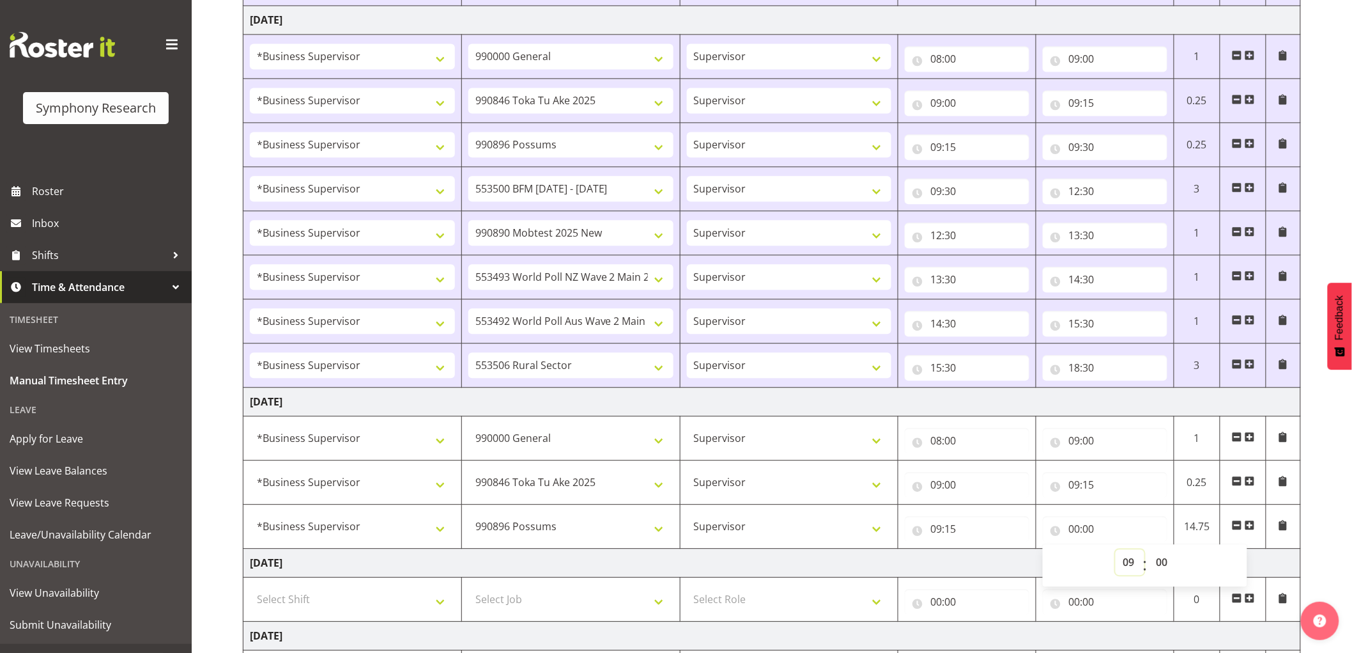
click at [1116, 551] on select "00 01 02 03 04 05 06 07 08 09 10 11 12 13 14 15 16 17 18 19 20 21 22 23" at bounding box center [1130, 562] width 29 height 26
type input "09:00"
drag, startPoint x: 1164, startPoint y: 563, endPoint x: 1162, endPoint y: 595, distance: 32.1
click at [1164, 566] on select "00 01 02 03 04 05 06 07 08 09 10 11 12 13 14 15 16 17 18 19 20 21 22 23 24 25 2…" at bounding box center [1163, 562] width 29 height 26
select select "30"
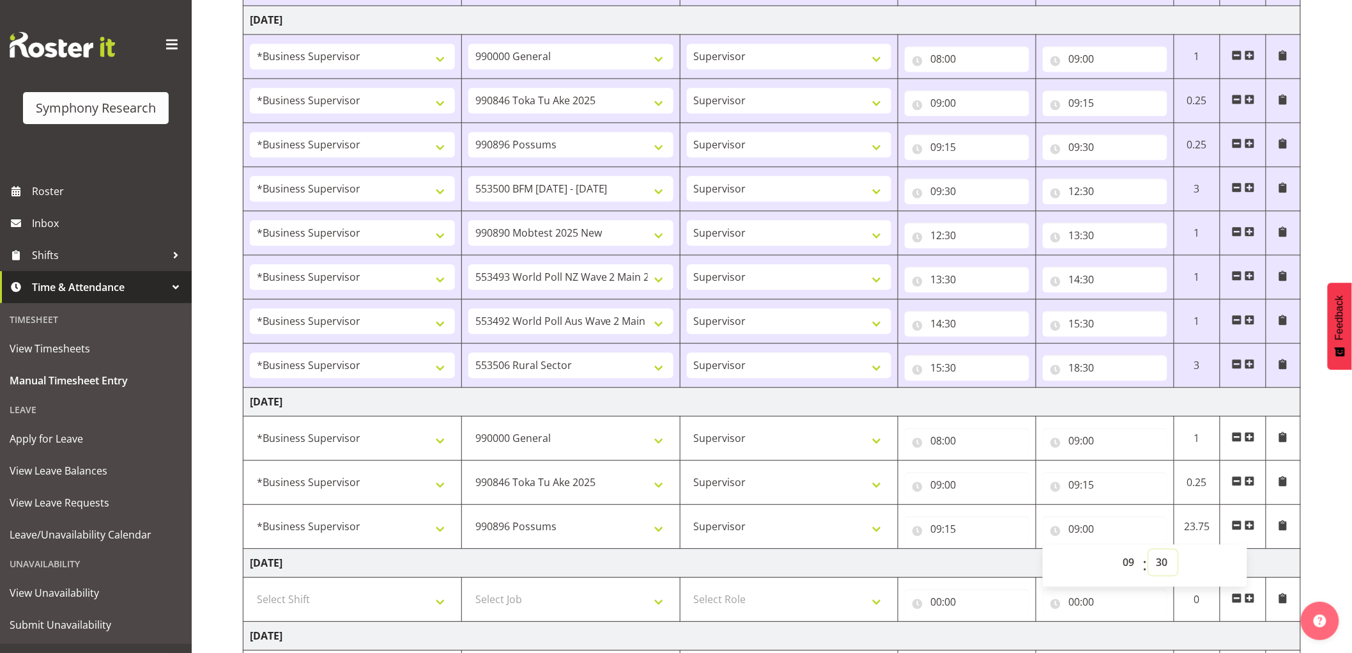
click at [1149, 551] on select "00 01 02 03 04 05 06 07 08 09 10 11 12 13 14 15 16 17 18 19 20 21 22 23 24 25 2…" at bounding box center [1163, 562] width 29 height 26
type input "09:30"
click at [1249, 525] on span at bounding box center [1250, 525] width 10 height 10
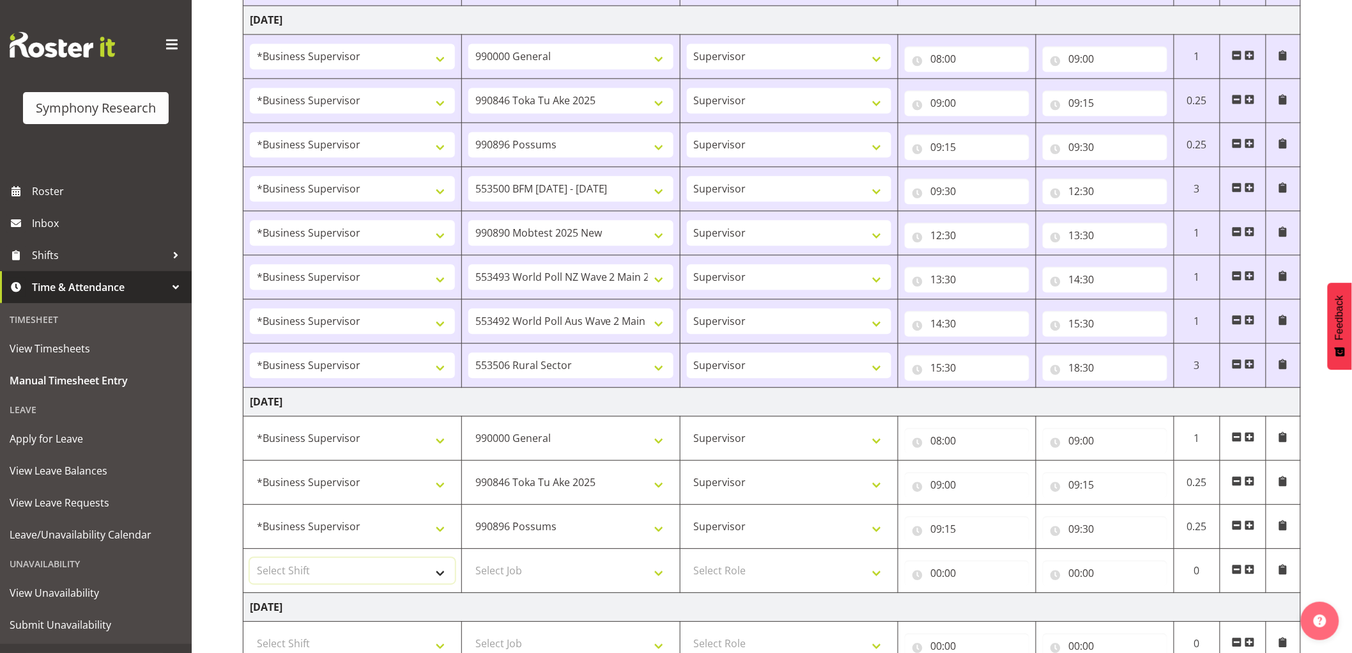
click at [379, 576] on select "Select Shift !!Weekend Residential (Roster IT Shift Label) *Business 9/10am ~ 4…" at bounding box center [352, 570] width 205 height 26
select select "1607"
click at [250, 559] on select "Select Shift !!Weekend Residential (Roster IT Shift Label) *Business 9/10am ~ 4…" at bounding box center [352, 570] width 205 height 26
click at [529, 575] on select "Select Job 550060 IF Admin 553492 World Poll Aus Wave 2 Main 2025 553493 World …" at bounding box center [570, 570] width 205 height 26
